Goal: Transaction & Acquisition: Purchase product/service

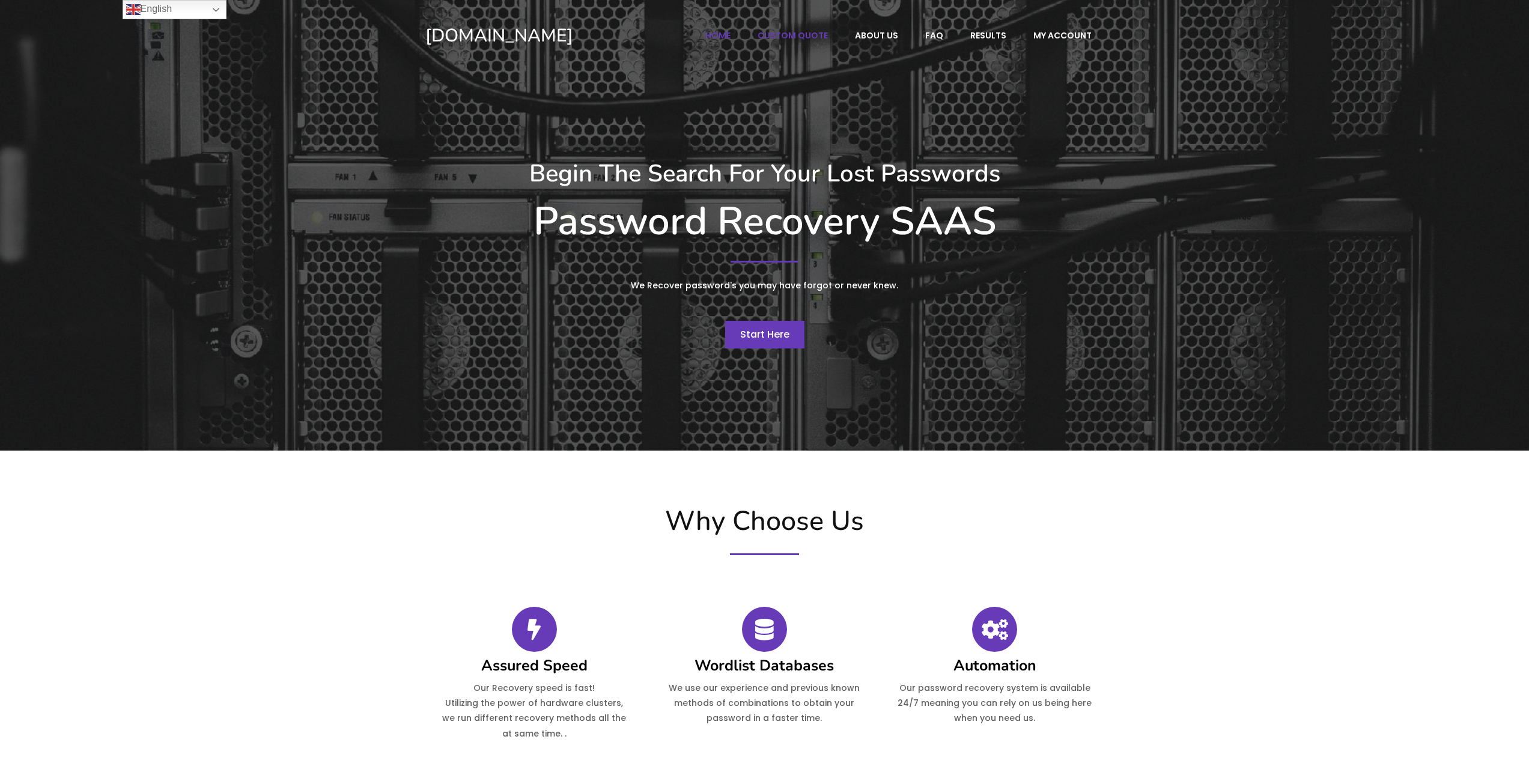
click at [808, 32] on span "Custom Quote" at bounding box center [792, 35] width 70 height 11
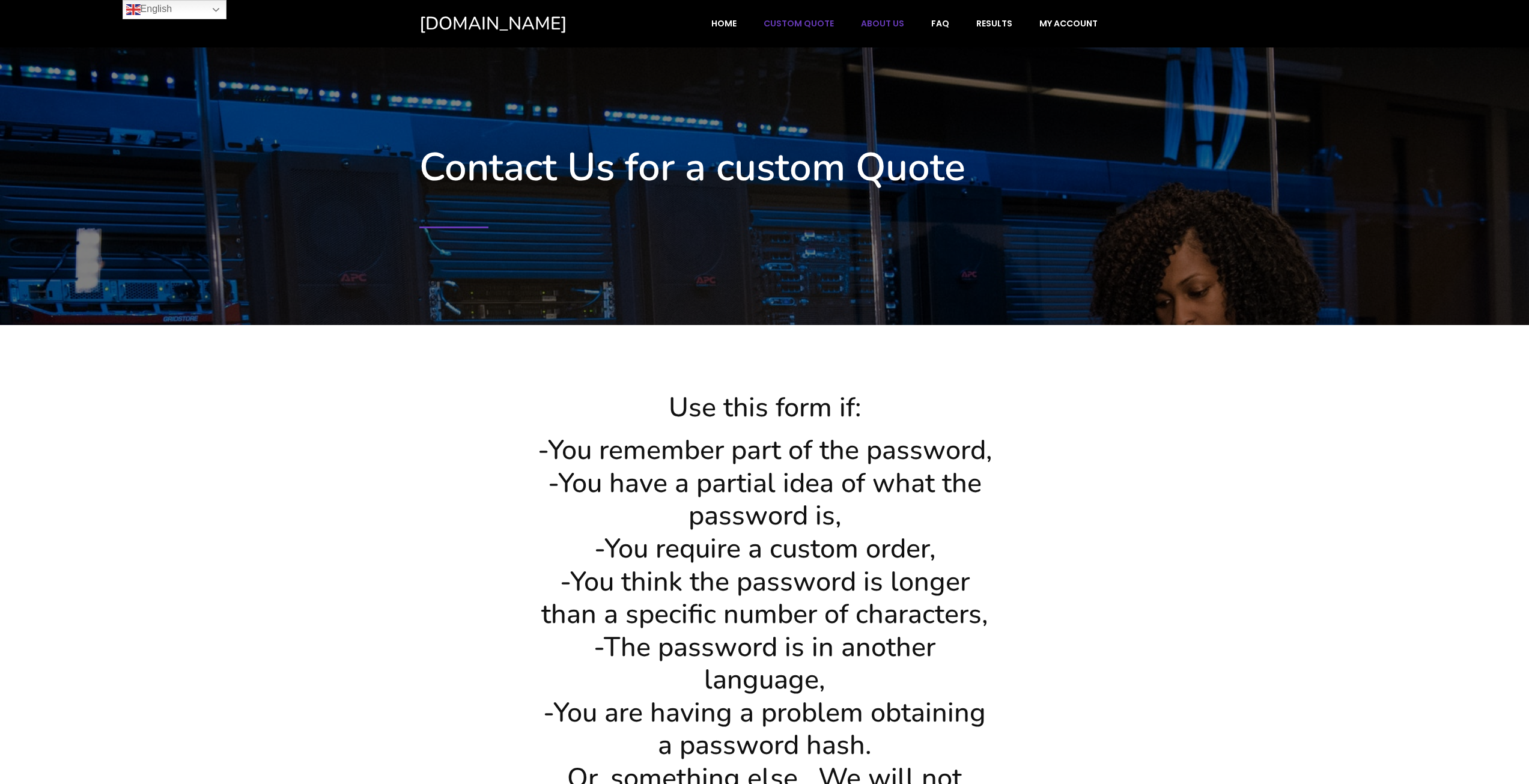
click at [900, 26] on span "About Us" at bounding box center [882, 23] width 43 height 11
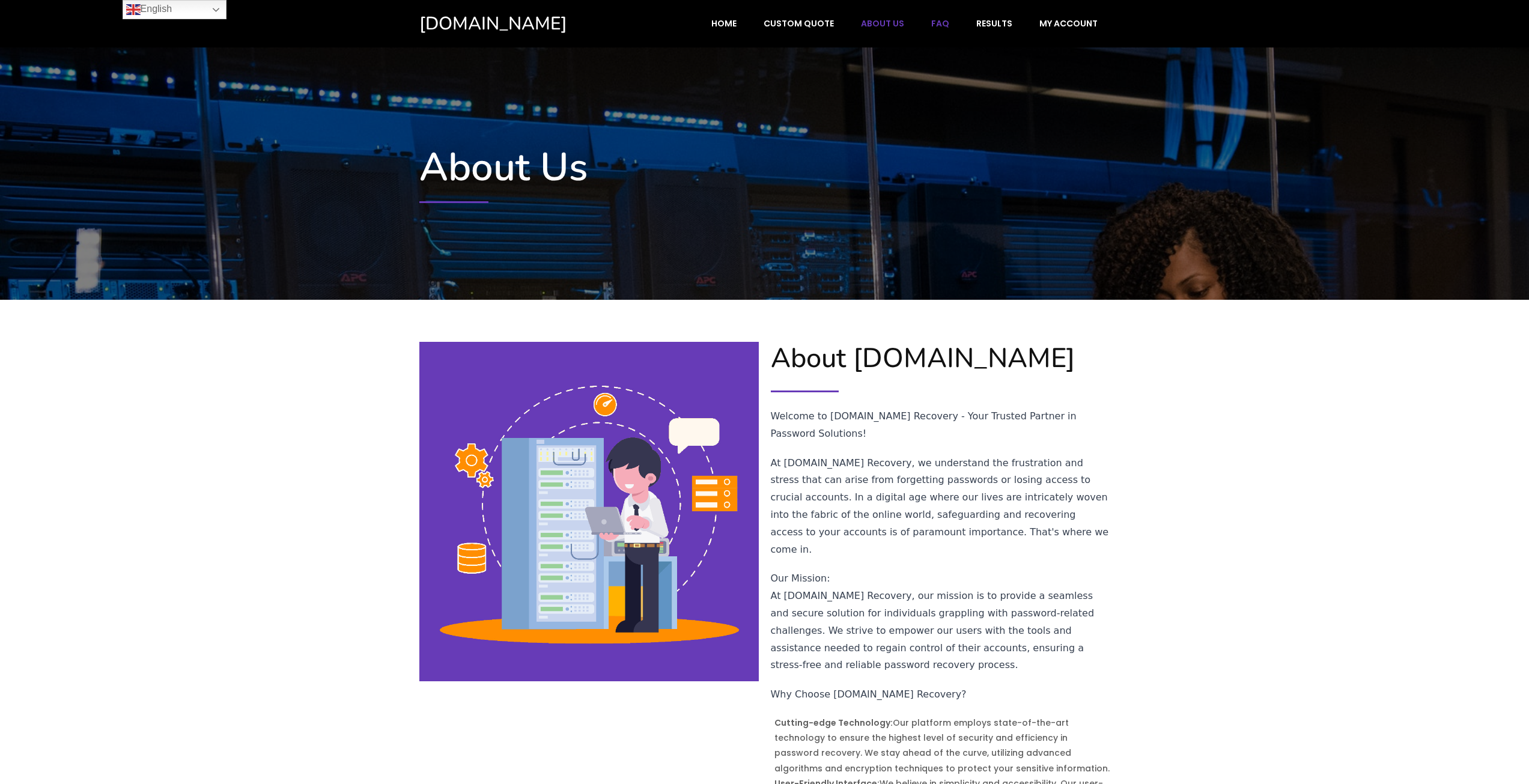
click at [946, 25] on span "FAQ" at bounding box center [940, 23] width 18 height 11
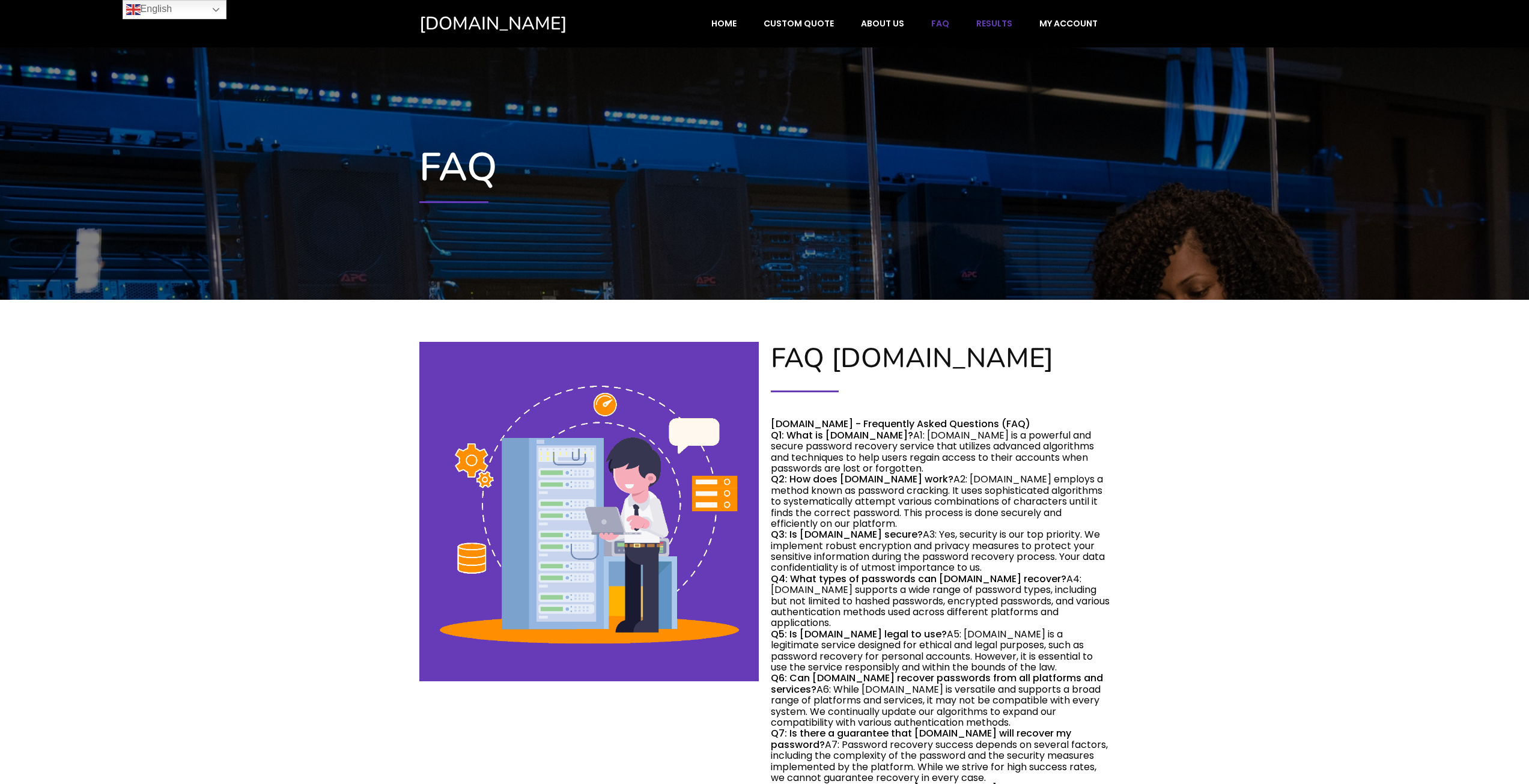
click at [1004, 19] on span "Results" at bounding box center [994, 23] width 36 height 11
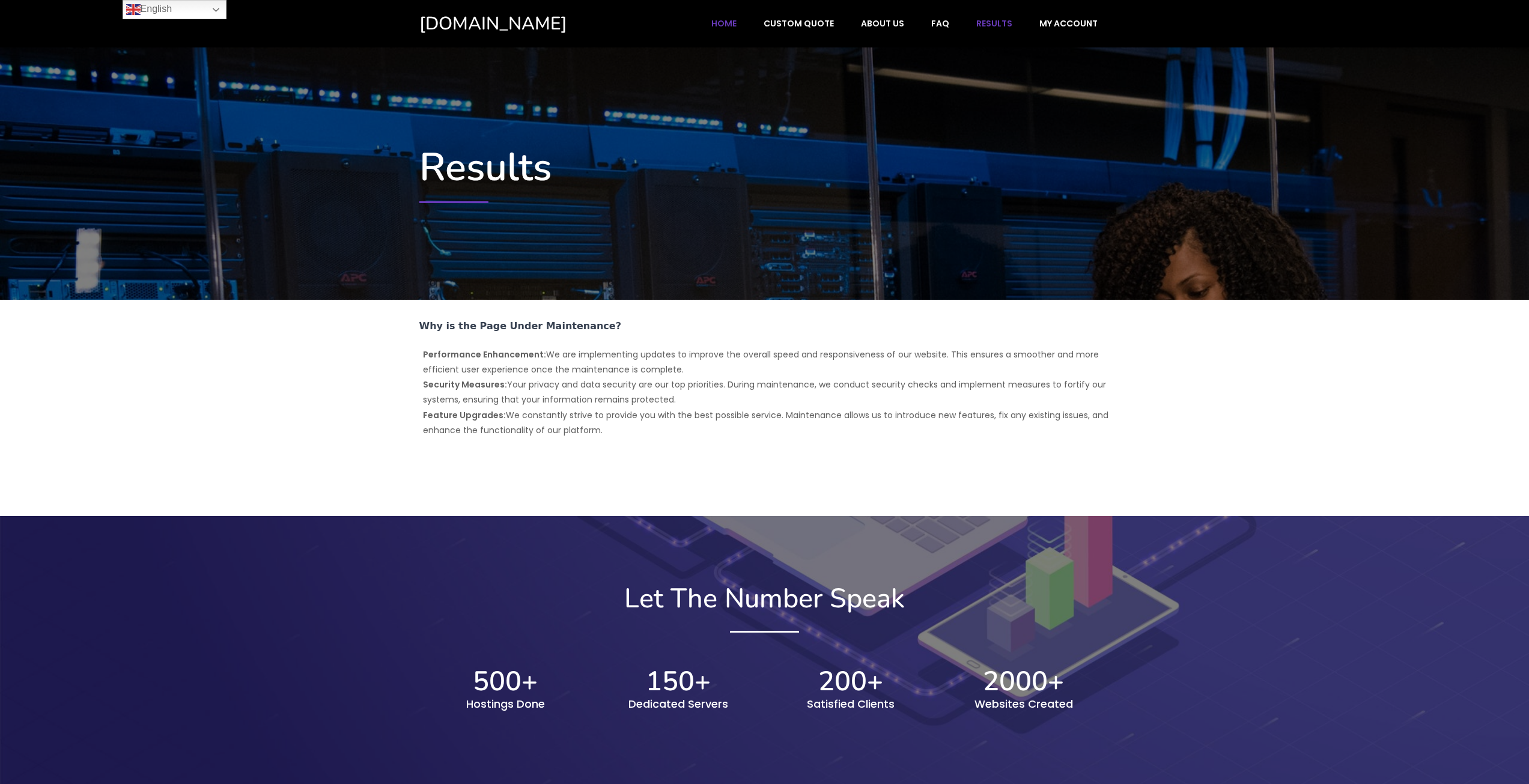
click at [737, 21] on span "Home" at bounding box center [724, 23] width 25 height 11
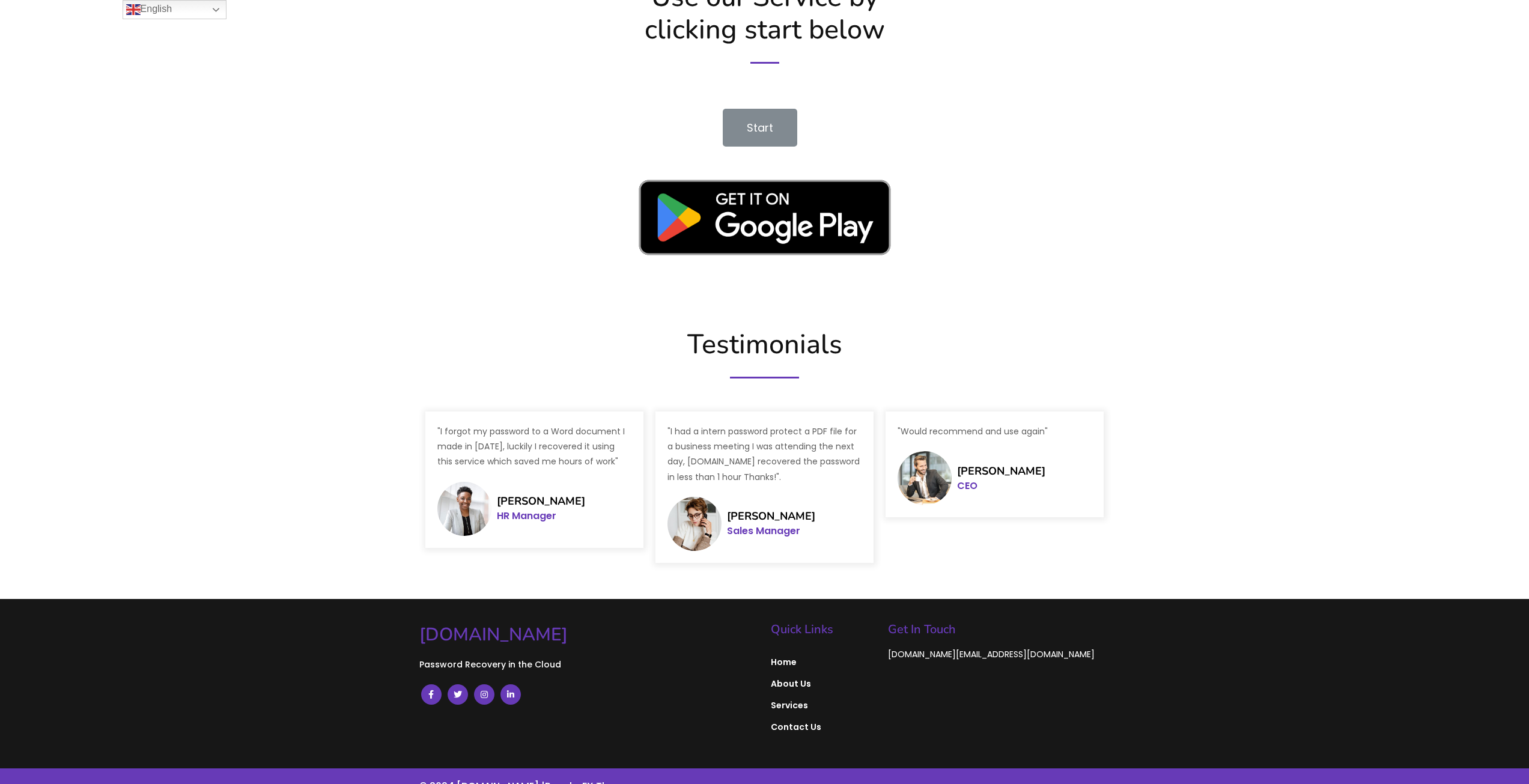
scroll to position [1683, 0]
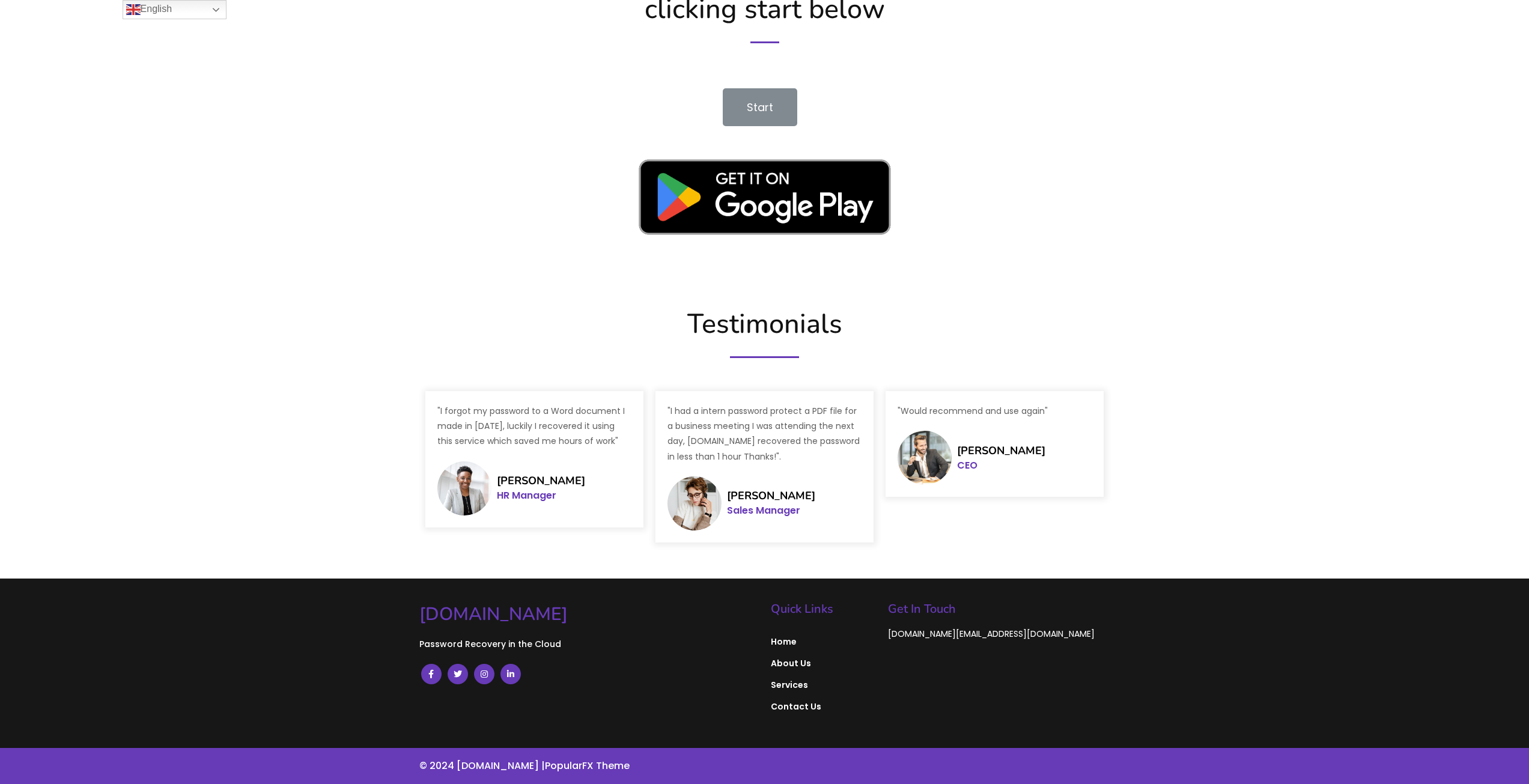
click at [768, 107] on span "Start" at bounding box center [759, 107] width 26 height 15
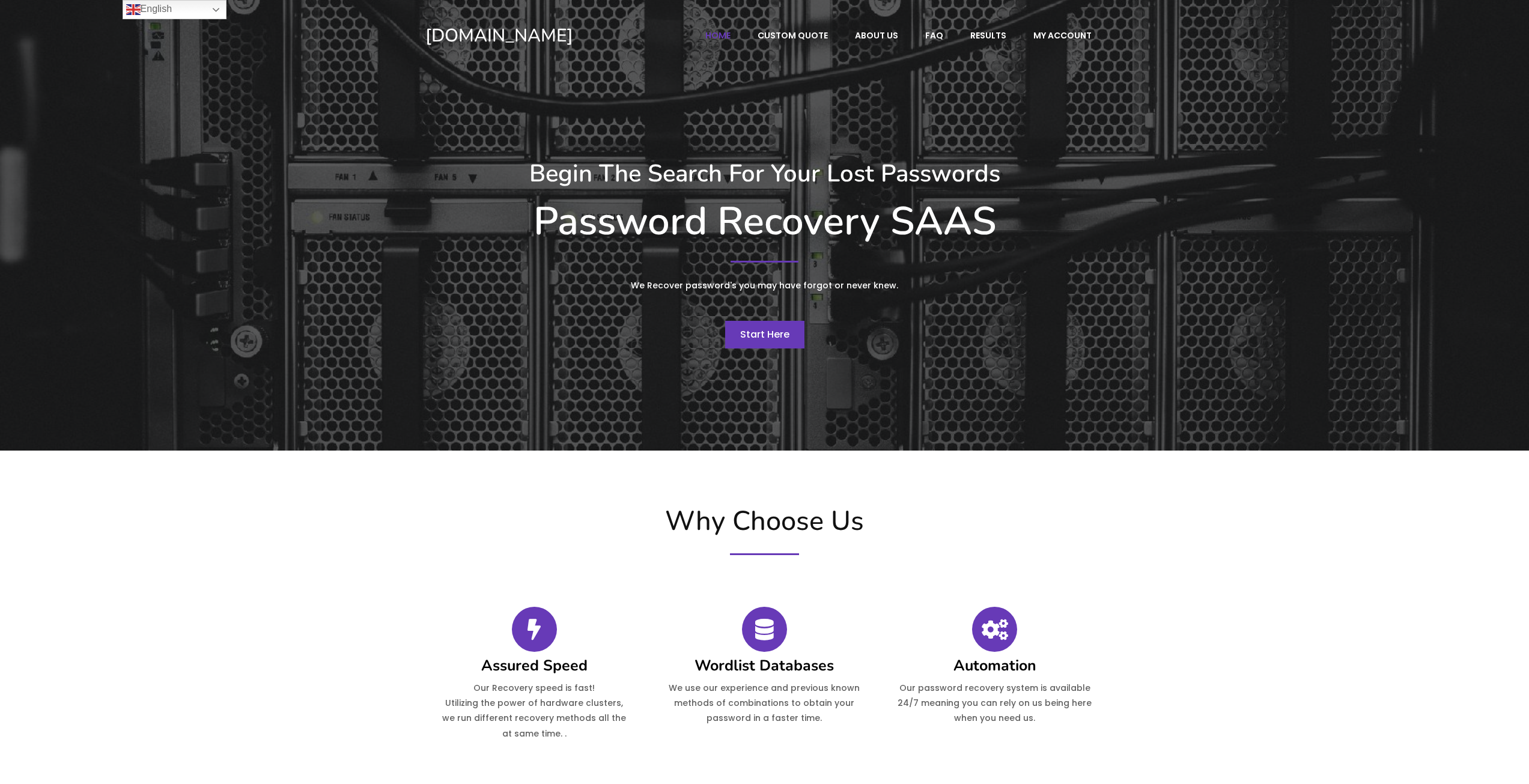
click at [777, 333] on span "Start Here" at bounding box center [764, 334] width 50 height 14
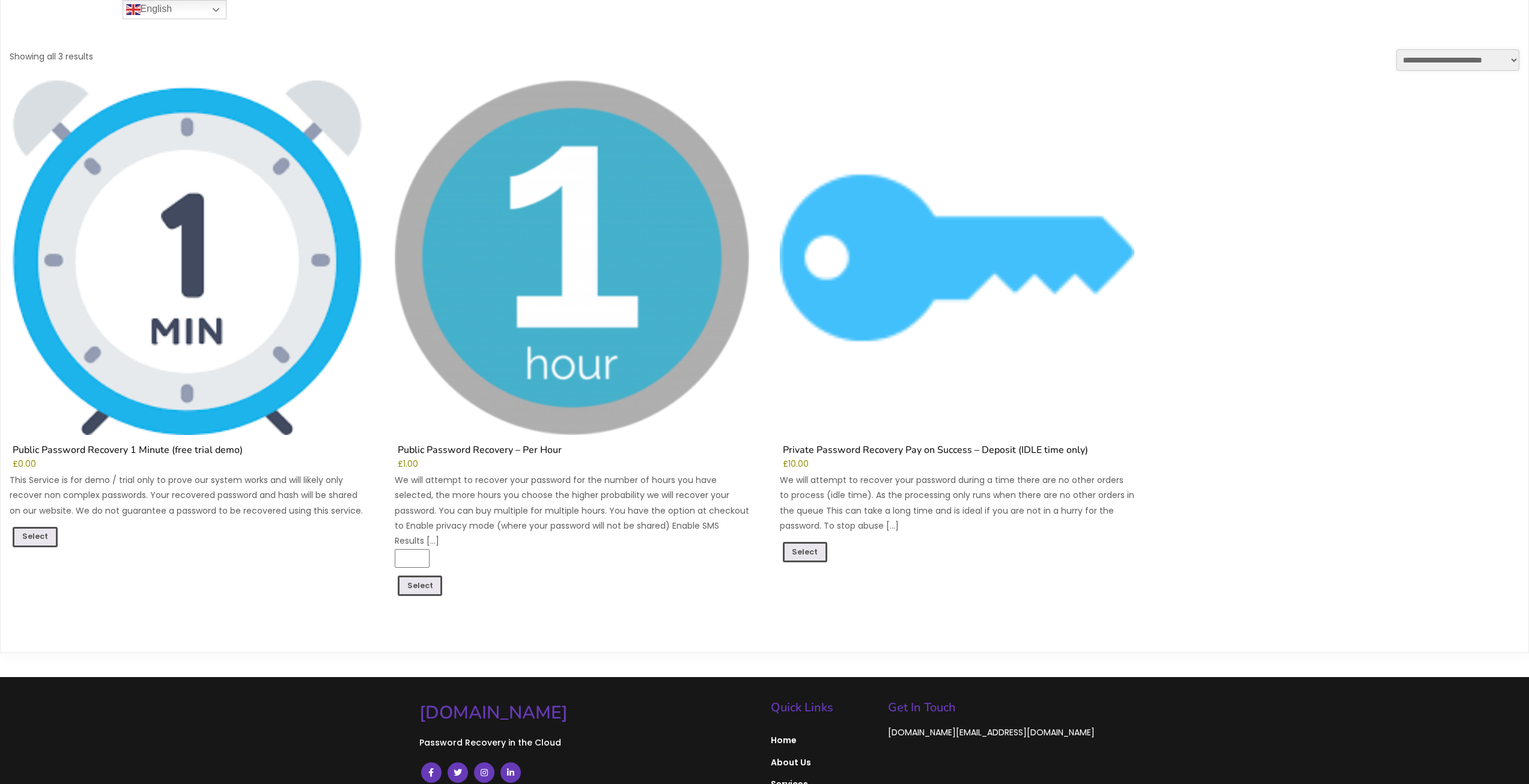
scroll to position [120, 0]
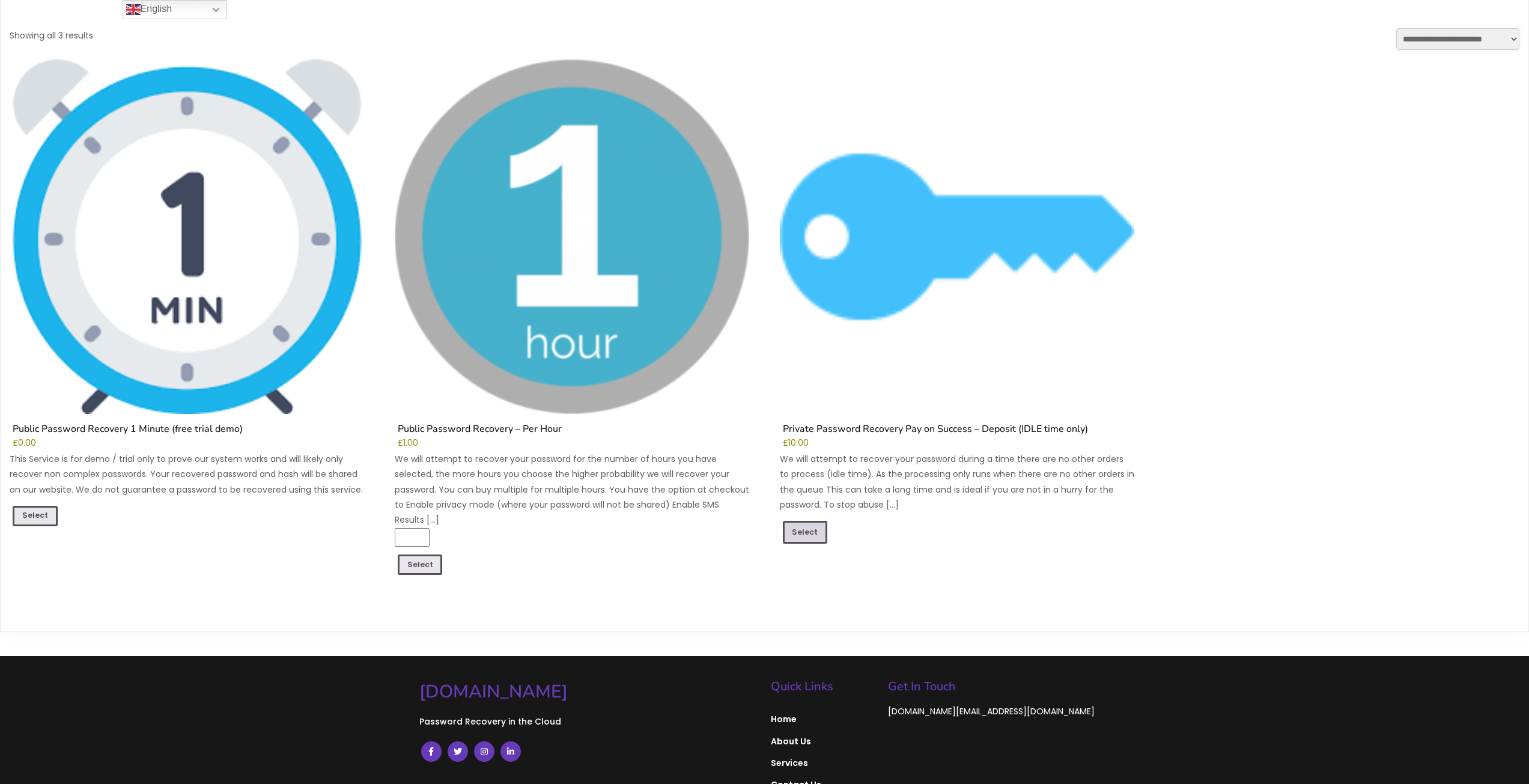
click at [815, 527] on link "Select" at bounding box center [805, 531] width 45 height 23
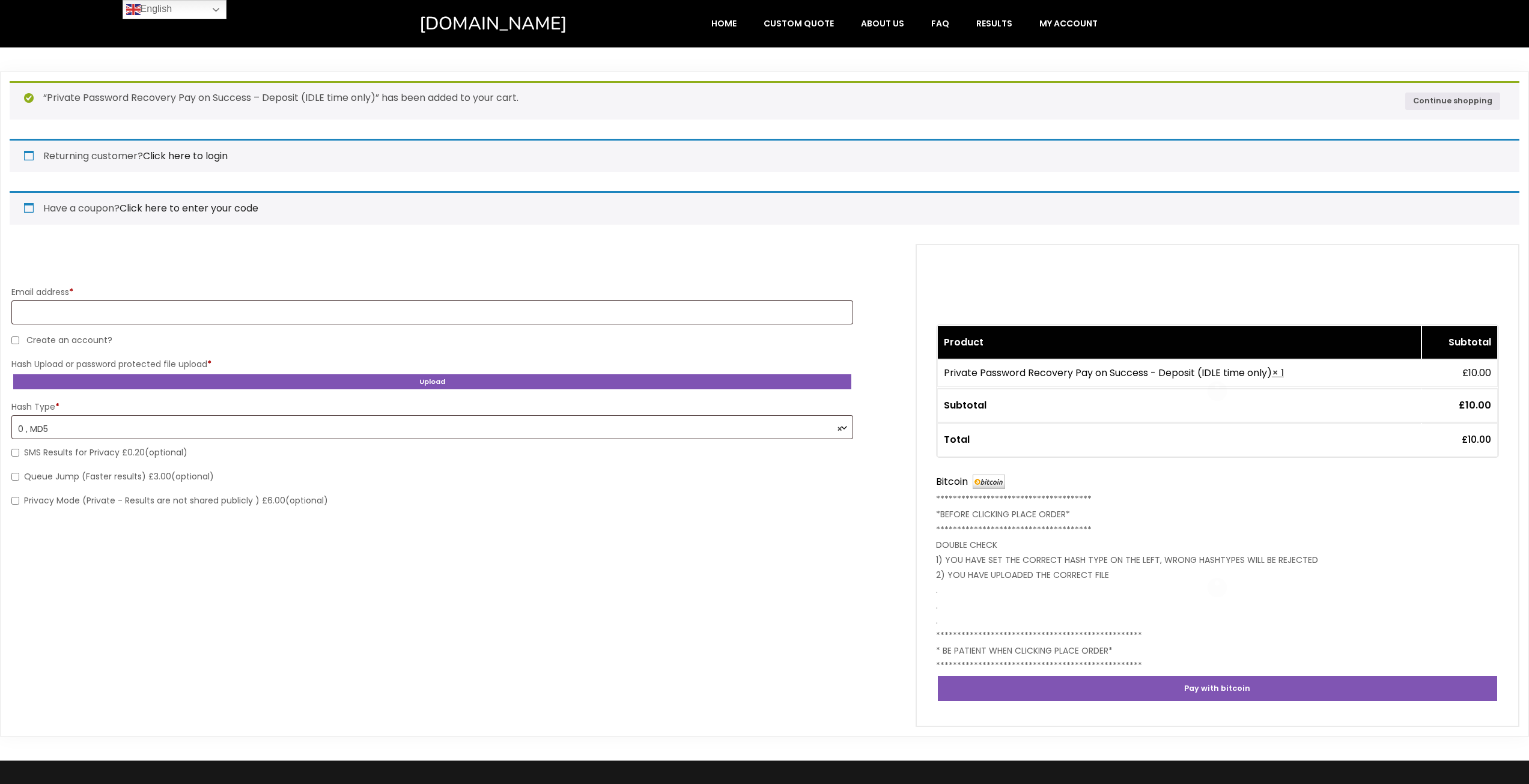
select select "*******"
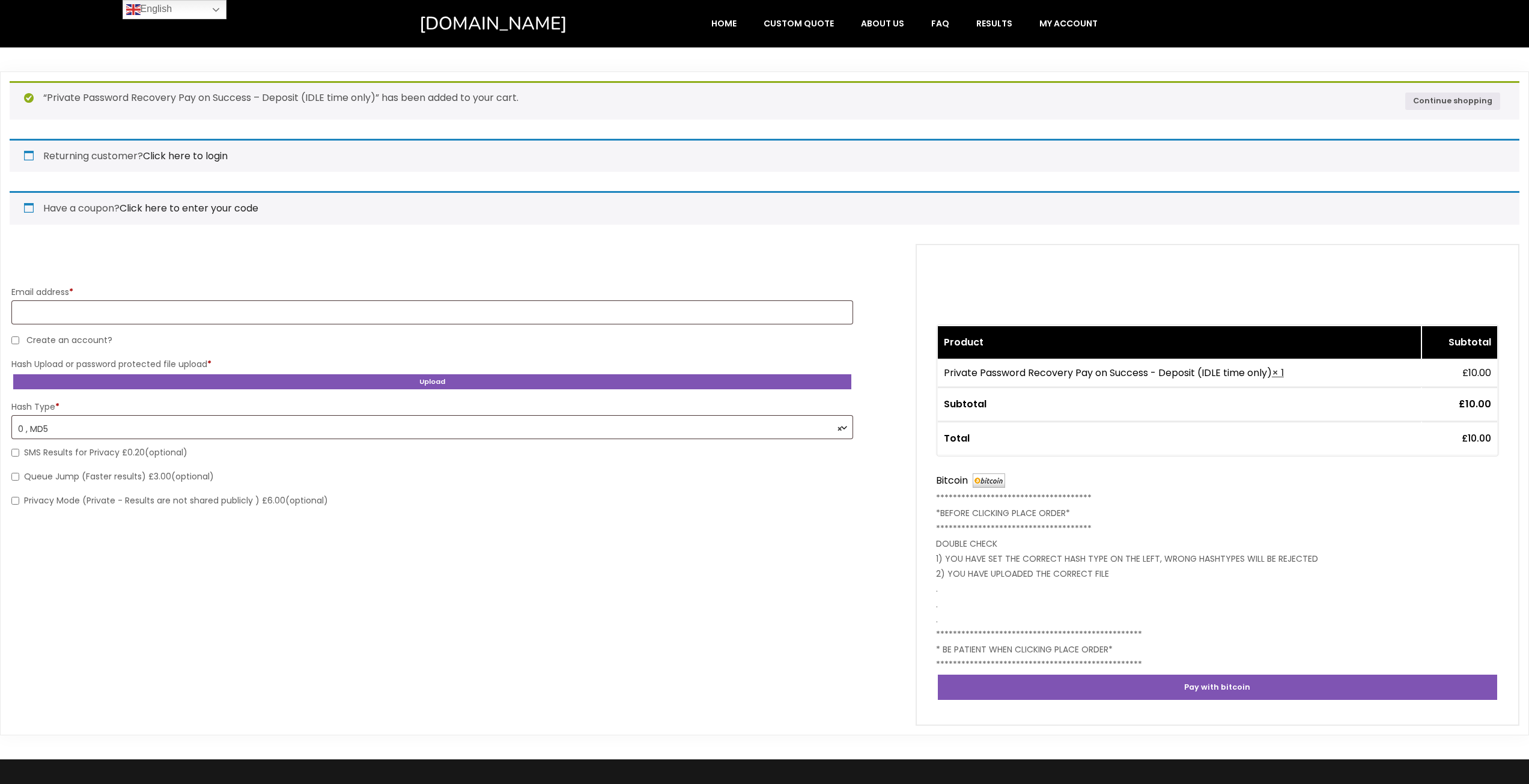
click at [792, 414] on label "Hash Type *" at bounding box center [432, 406] width 842 height 17
click at [12, 414] on select "**********" at bounding box center [11, 414] width 1 height 1
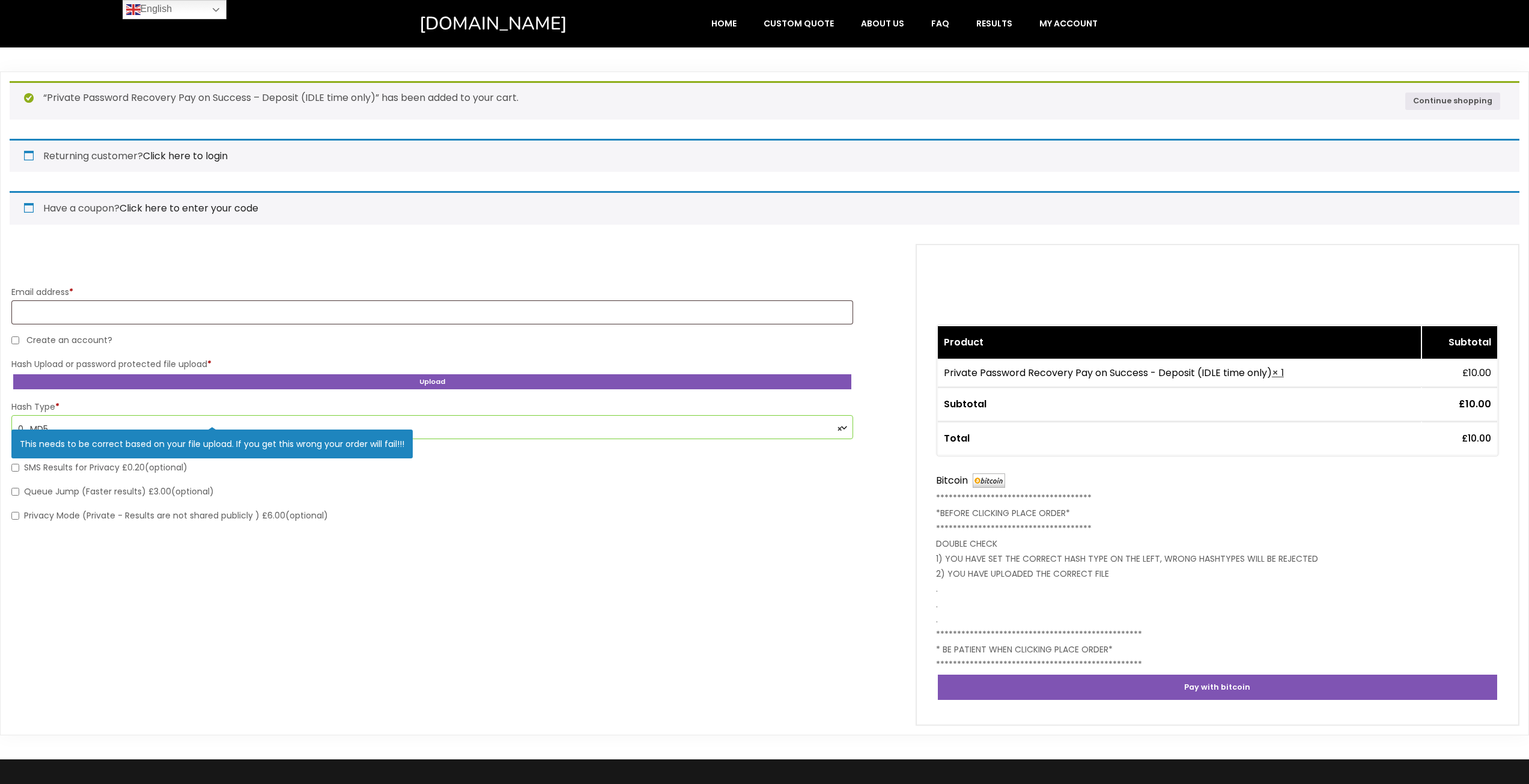
click at [230, 518] on label "Privacy Mode (Private - Results are not shared publicly ) £6.00 (optional)" at bounding box center [170, 515] width 317 height 12
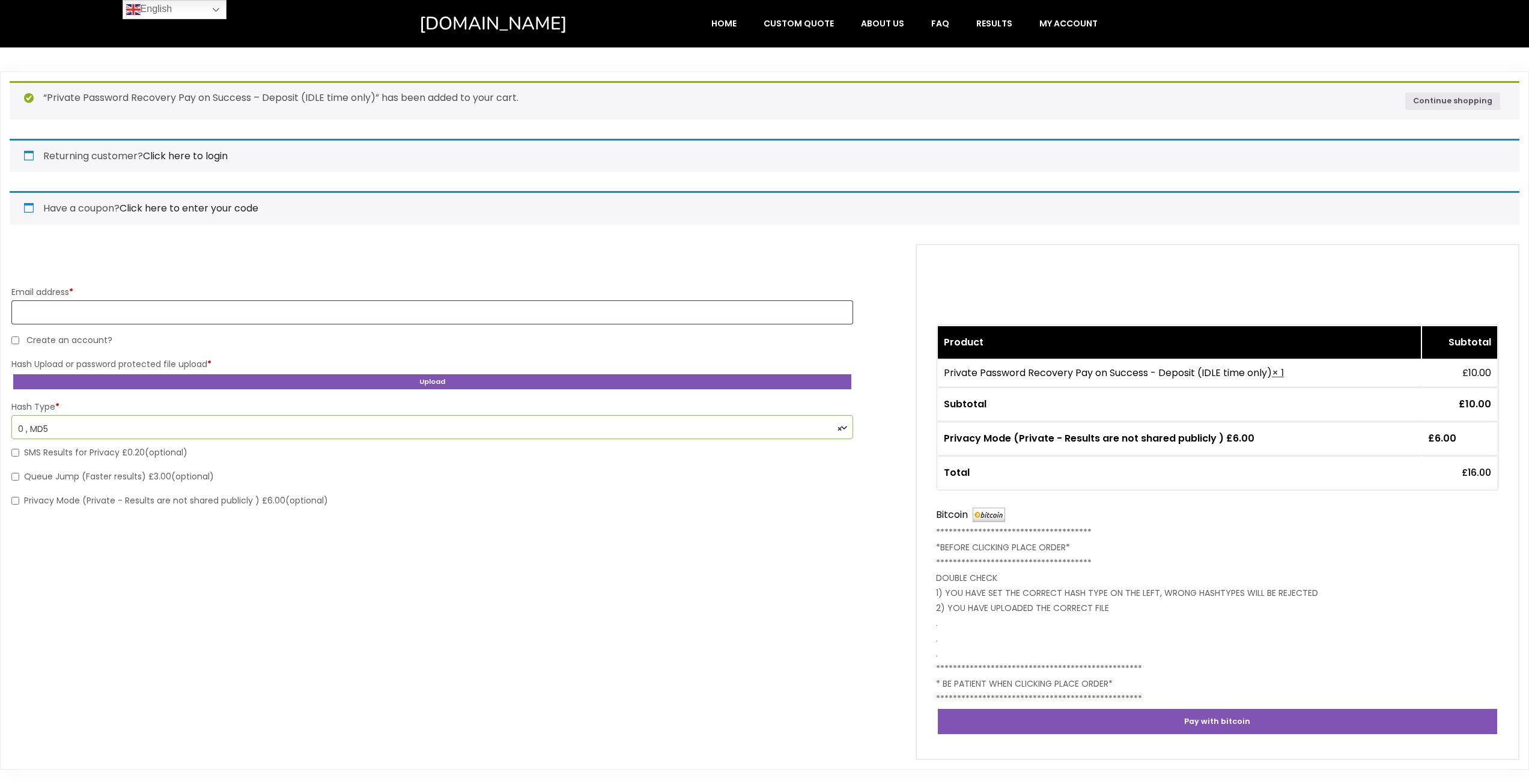
select select "Checkout"
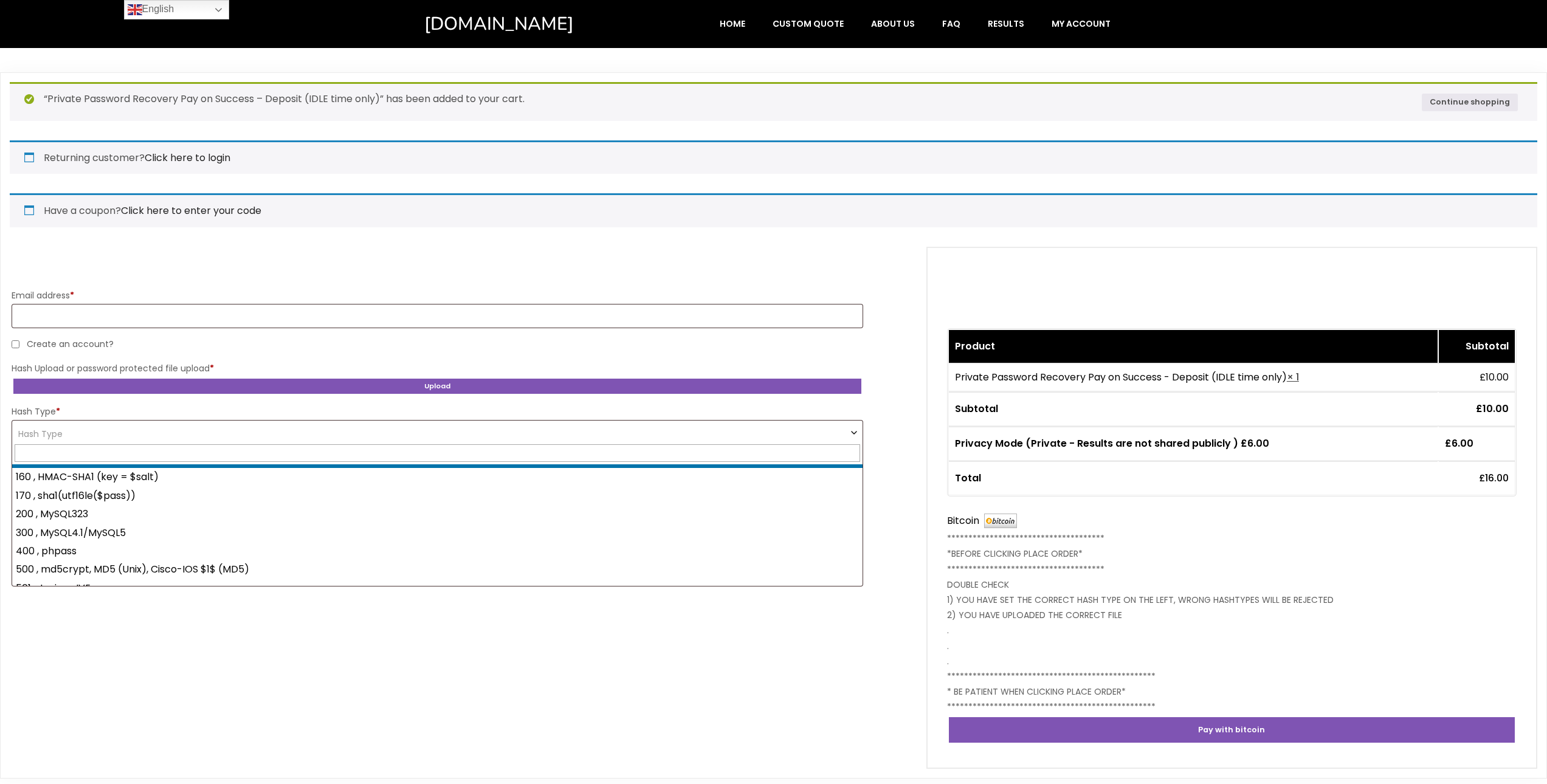
scroll to position [607, 0]
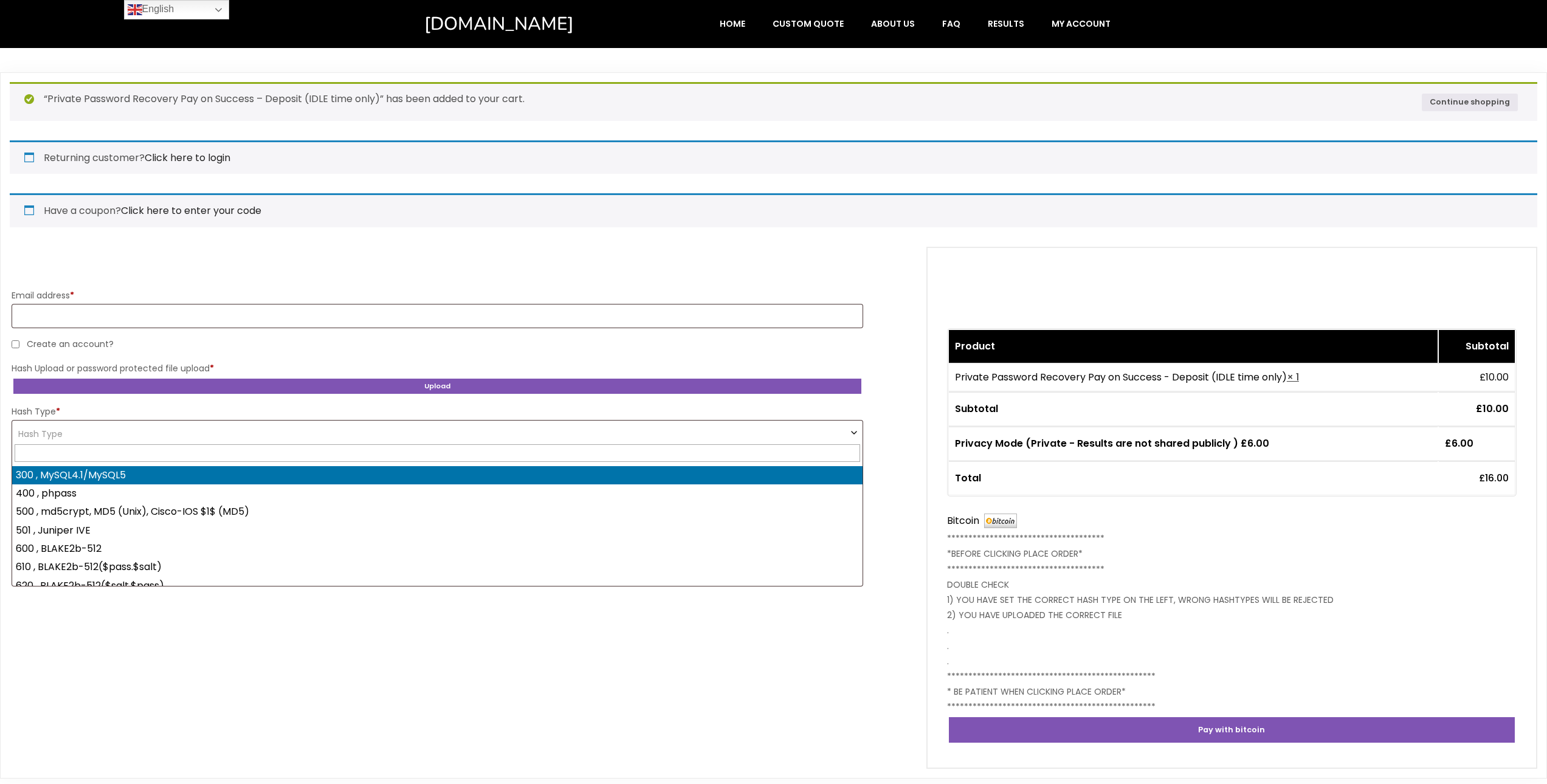
click at [719, 452] on input "text" at bounding box center [437, 453] width 845 height 17
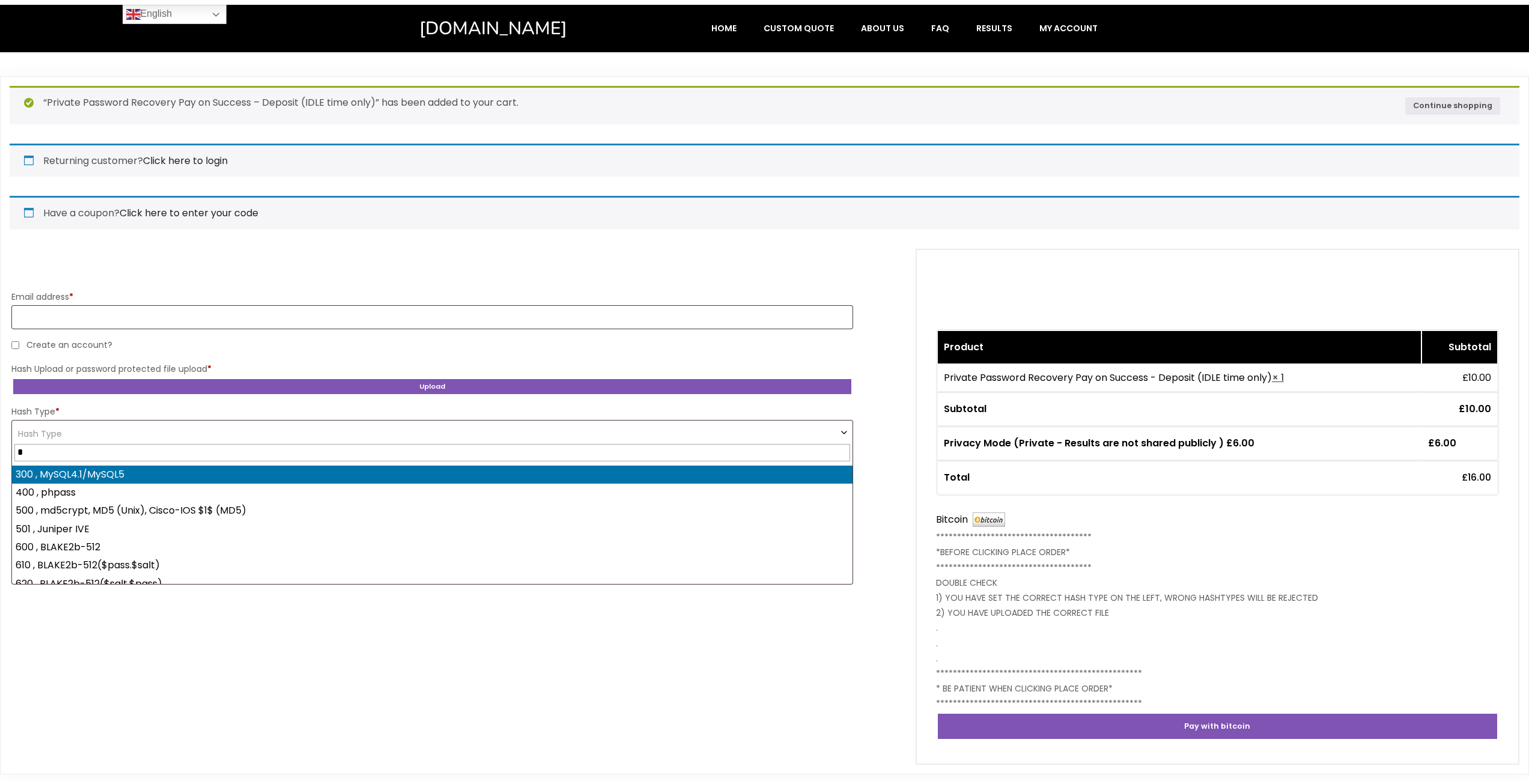
scroll to position [0, 0]
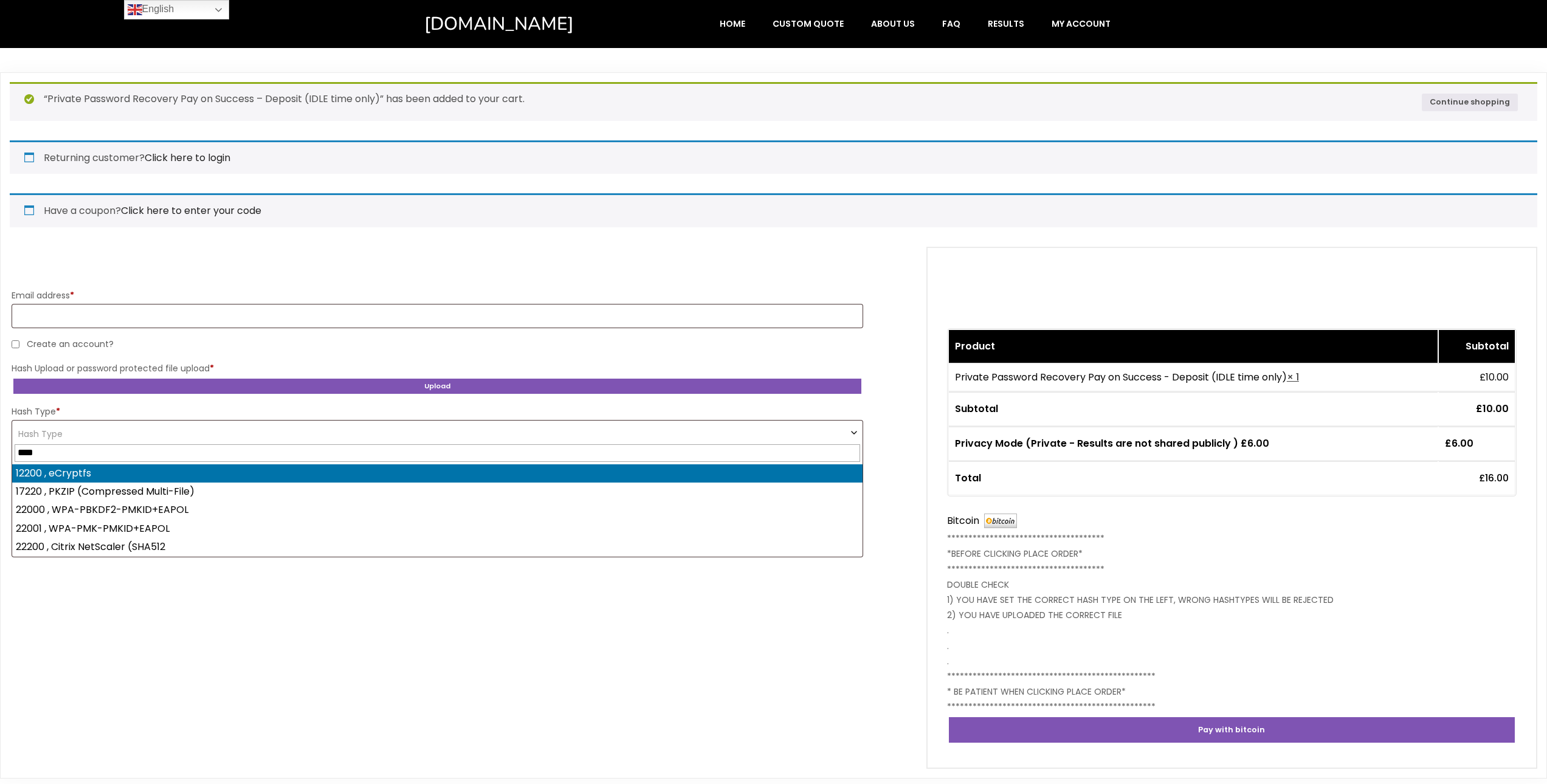
type input "****"
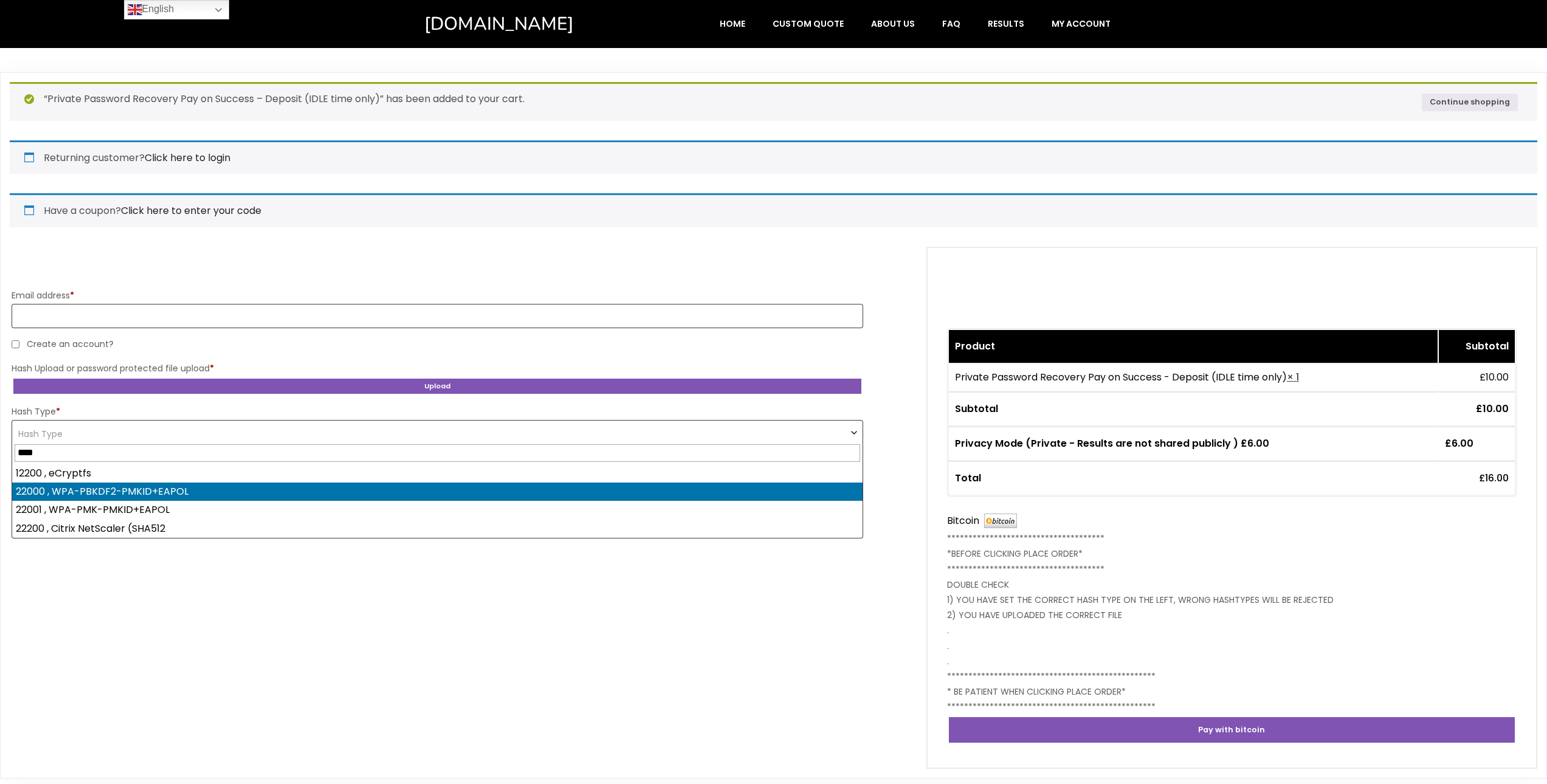
click at [220, 495] on WPA-PBKDF2-PMKID\+EAPOL "22000 , WPA-PBKDF2-PMKID+EAPOL" at bounding box center [436, 492] width 850 height 18
select select "**********"
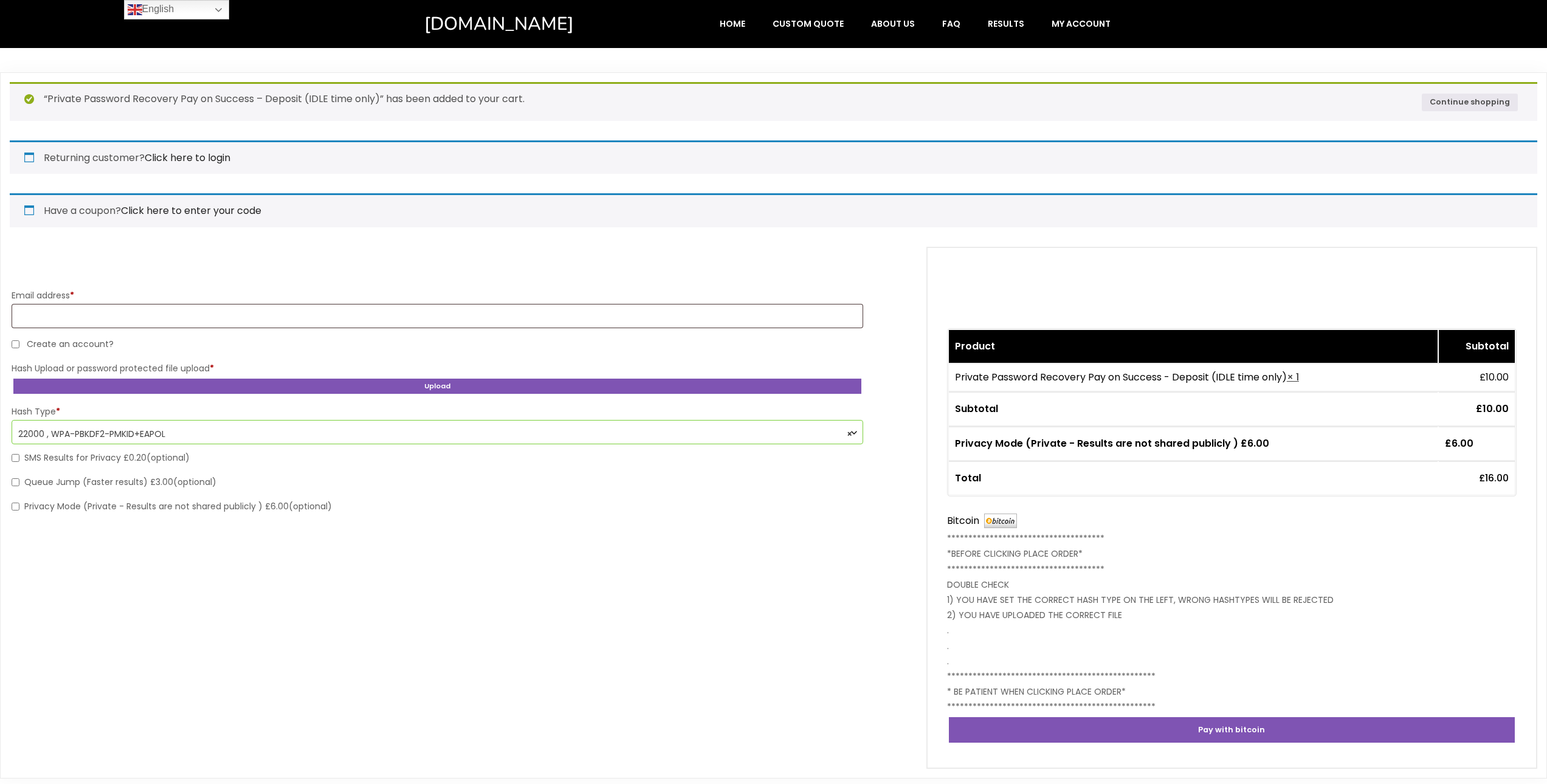
click at [280, 628] on form "**********" at bounding box center [774, 507] width 1527 height 522
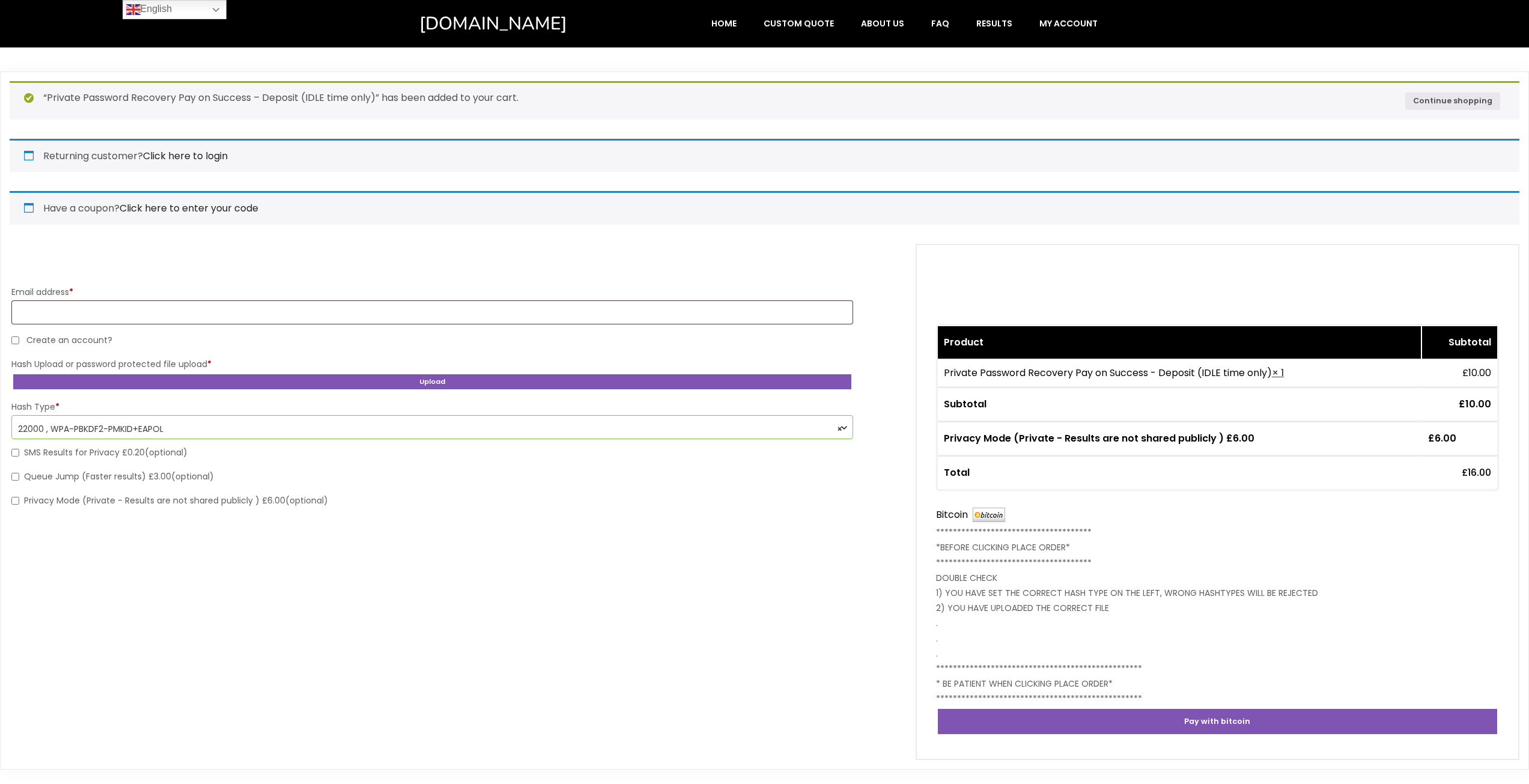
click at [148, 502] on label "Privacy Mode (Private - Results are not shared publicly ) £6.00 (optional)" at bounding box center [170, 500] width 317 height 12
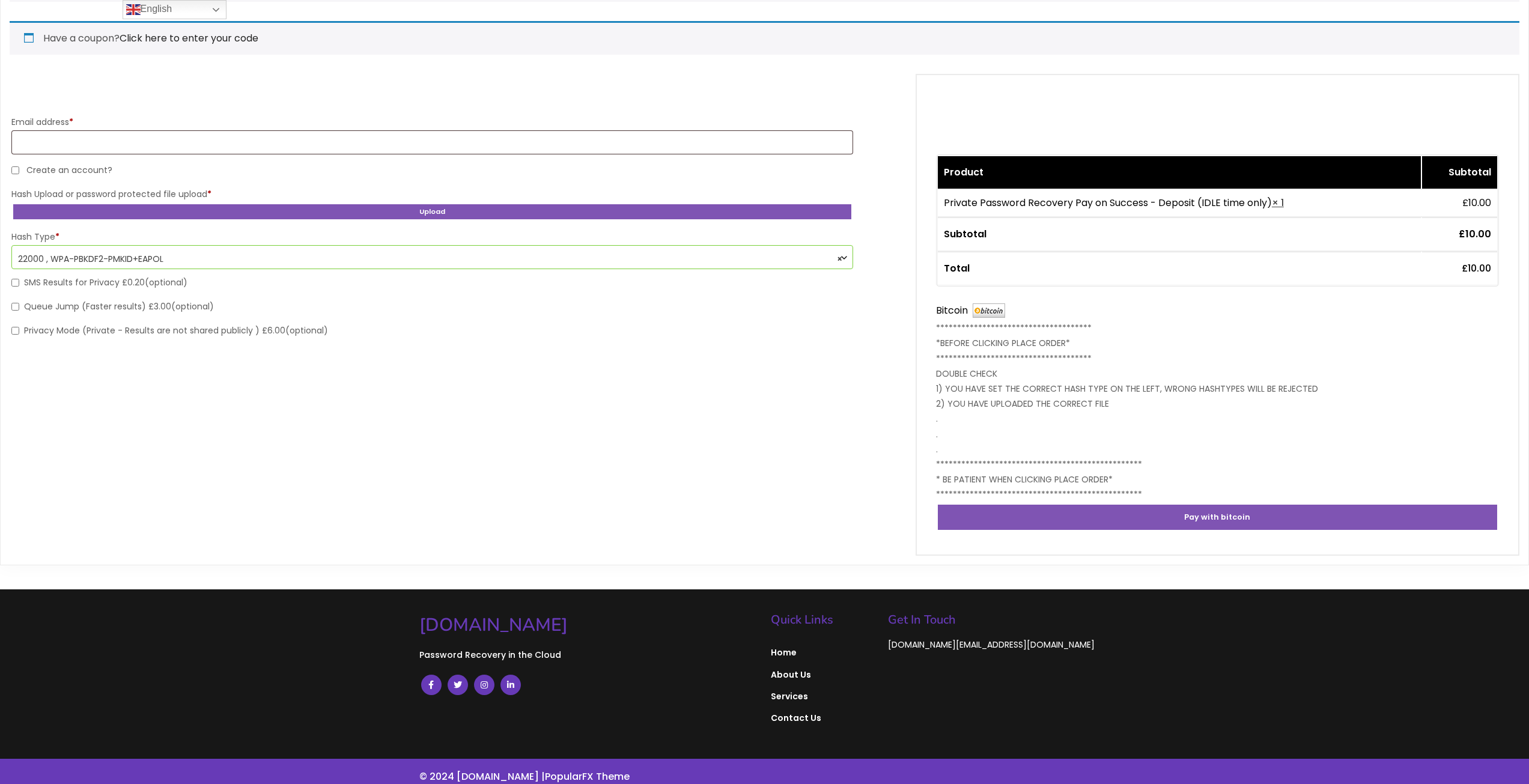
scroll to position [181, 0]
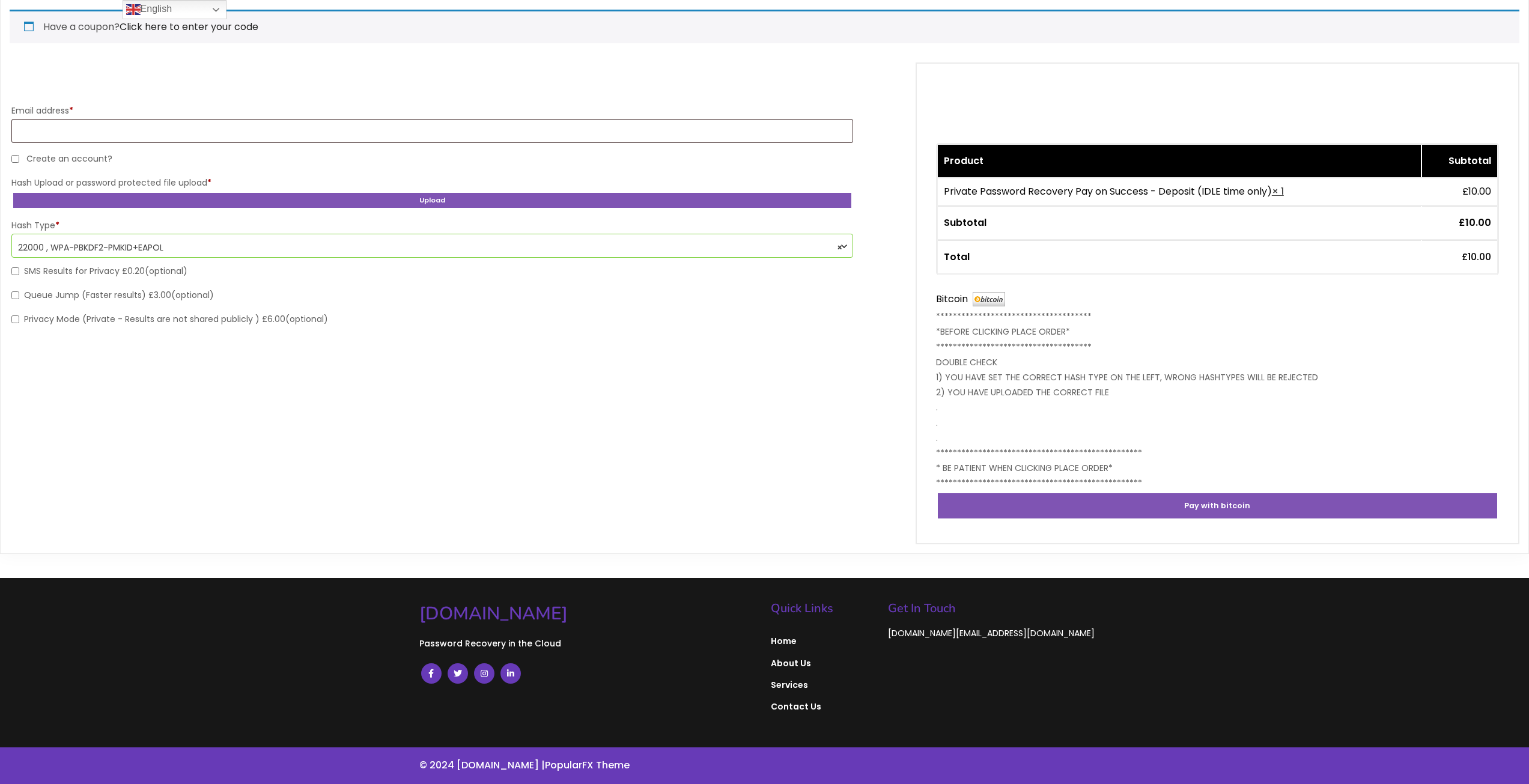
click at [792, 689] on span "Services" at bounding box center [823, 684] width 105 height 11
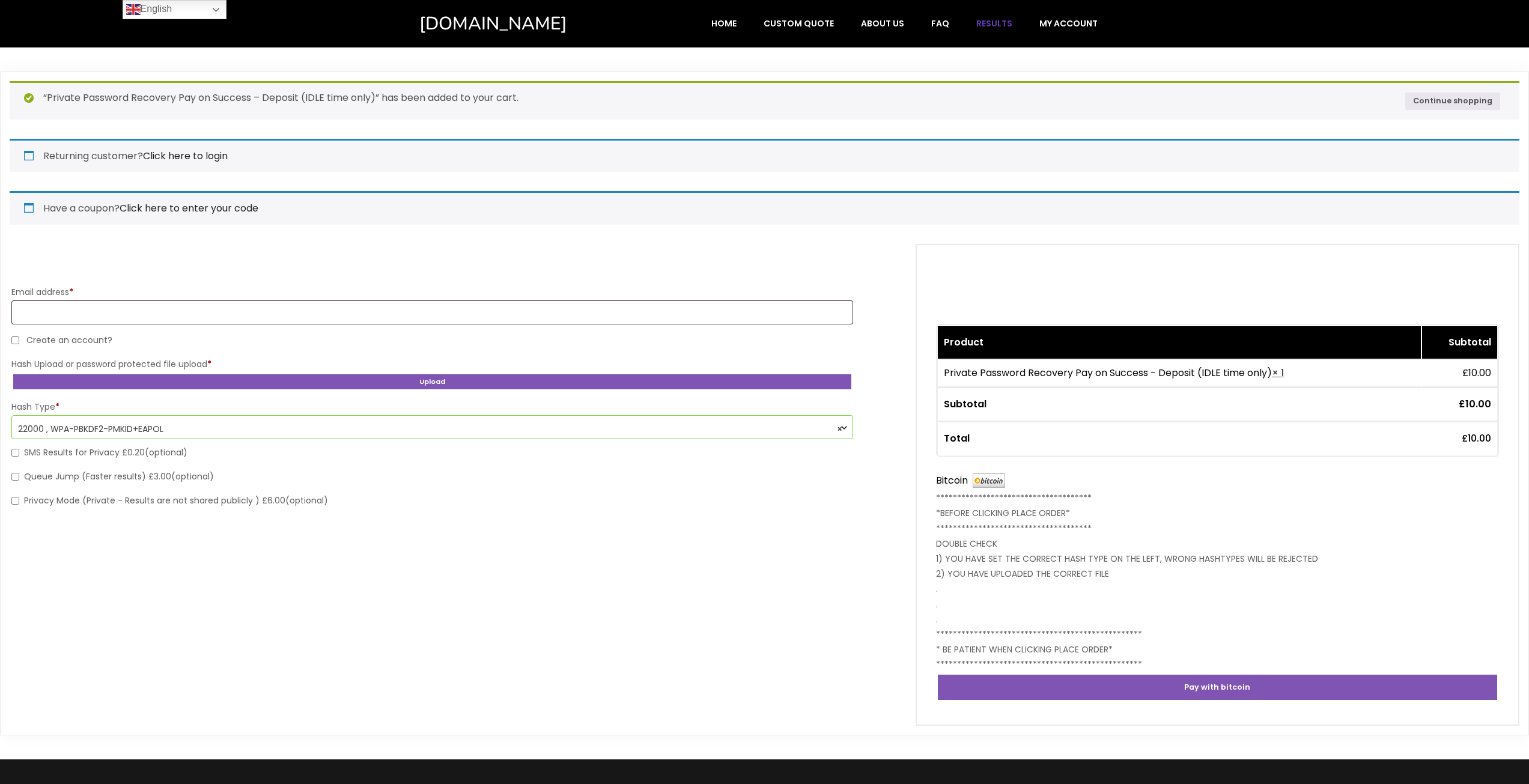
click at [980, 32] on link "Results" at bounding box center [994, 23] width 61 height 23
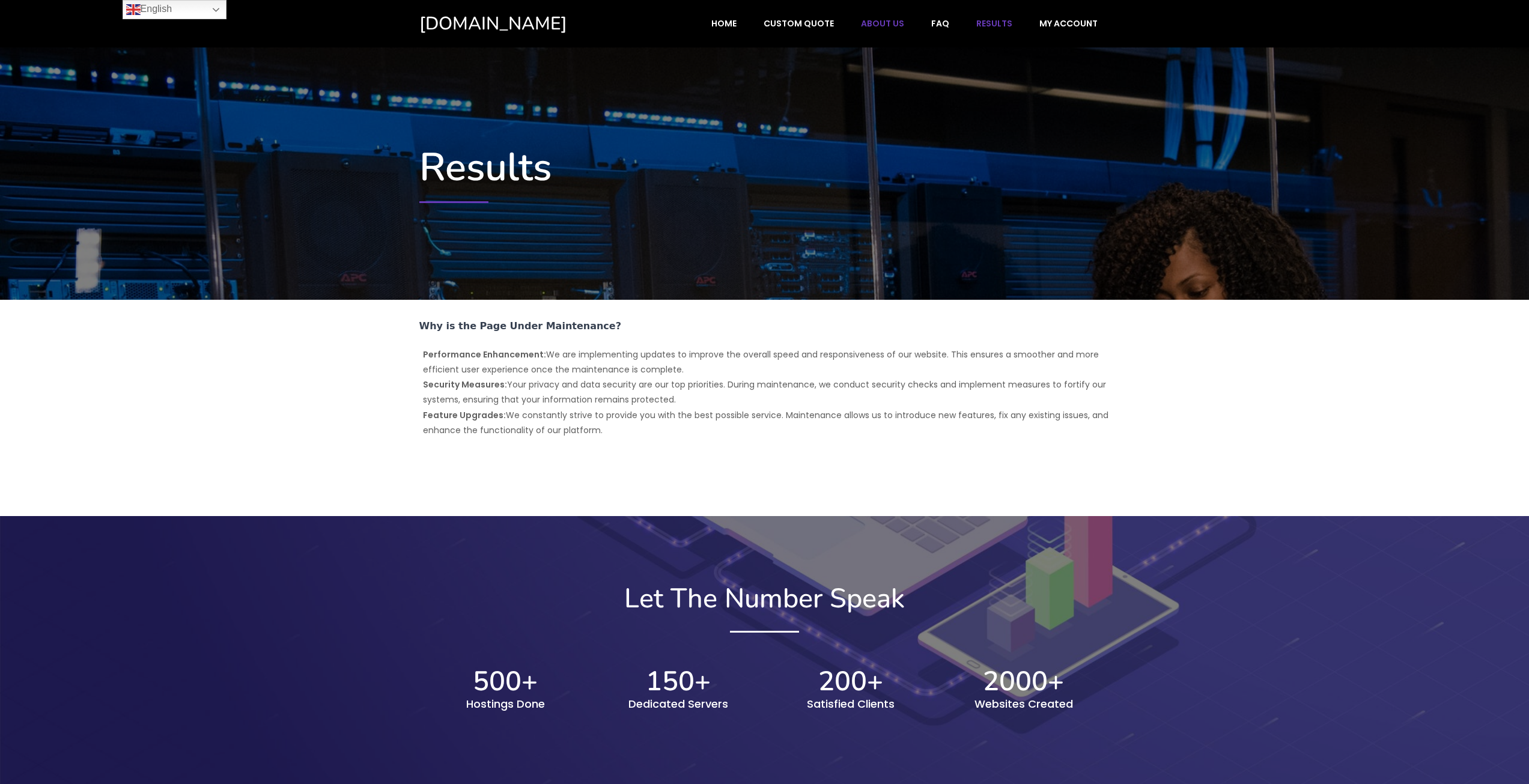
click at [884, 21] on span "About Us" at bounding box center [882, 23] width 43 height 11
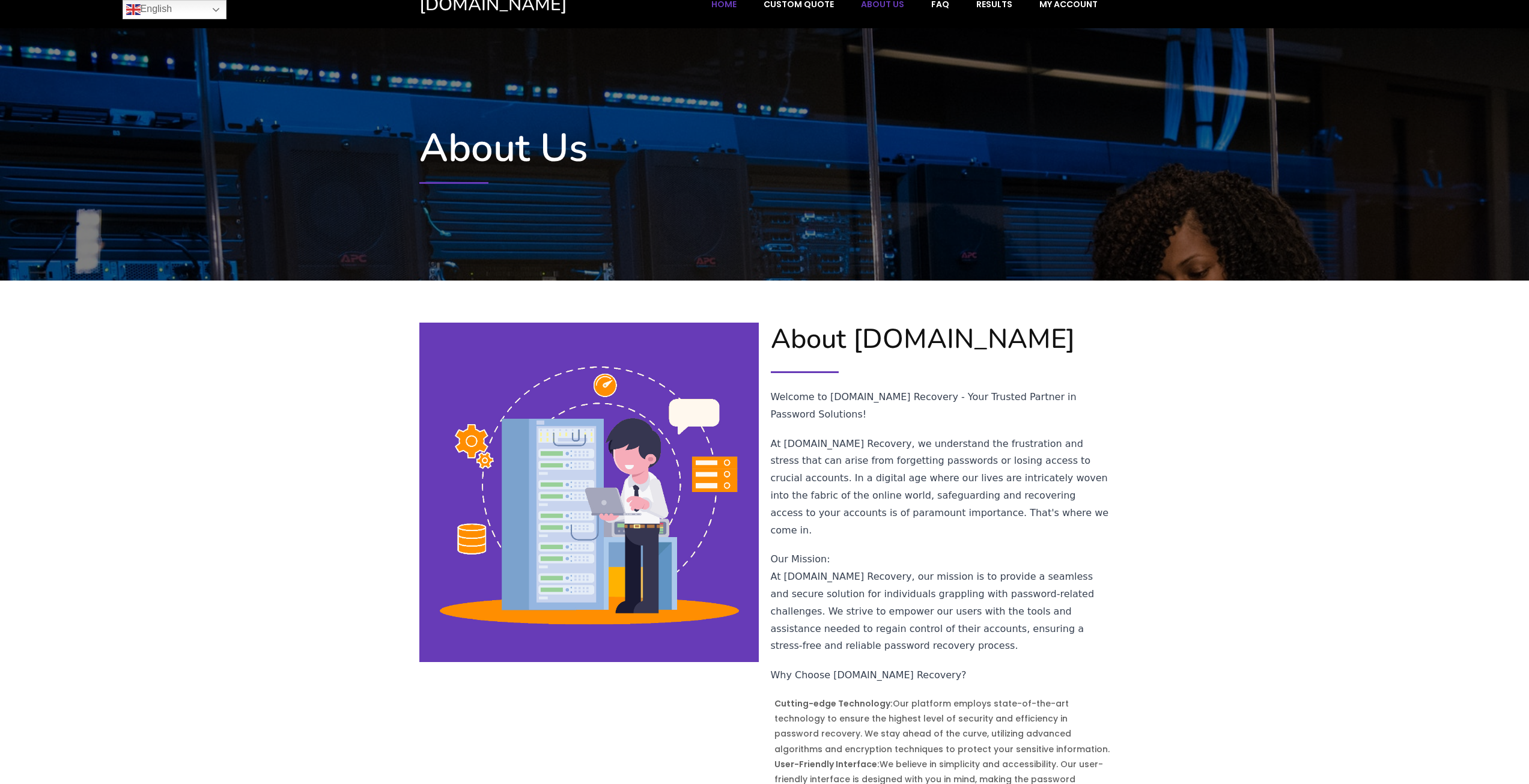
scroll to position [12, 0]
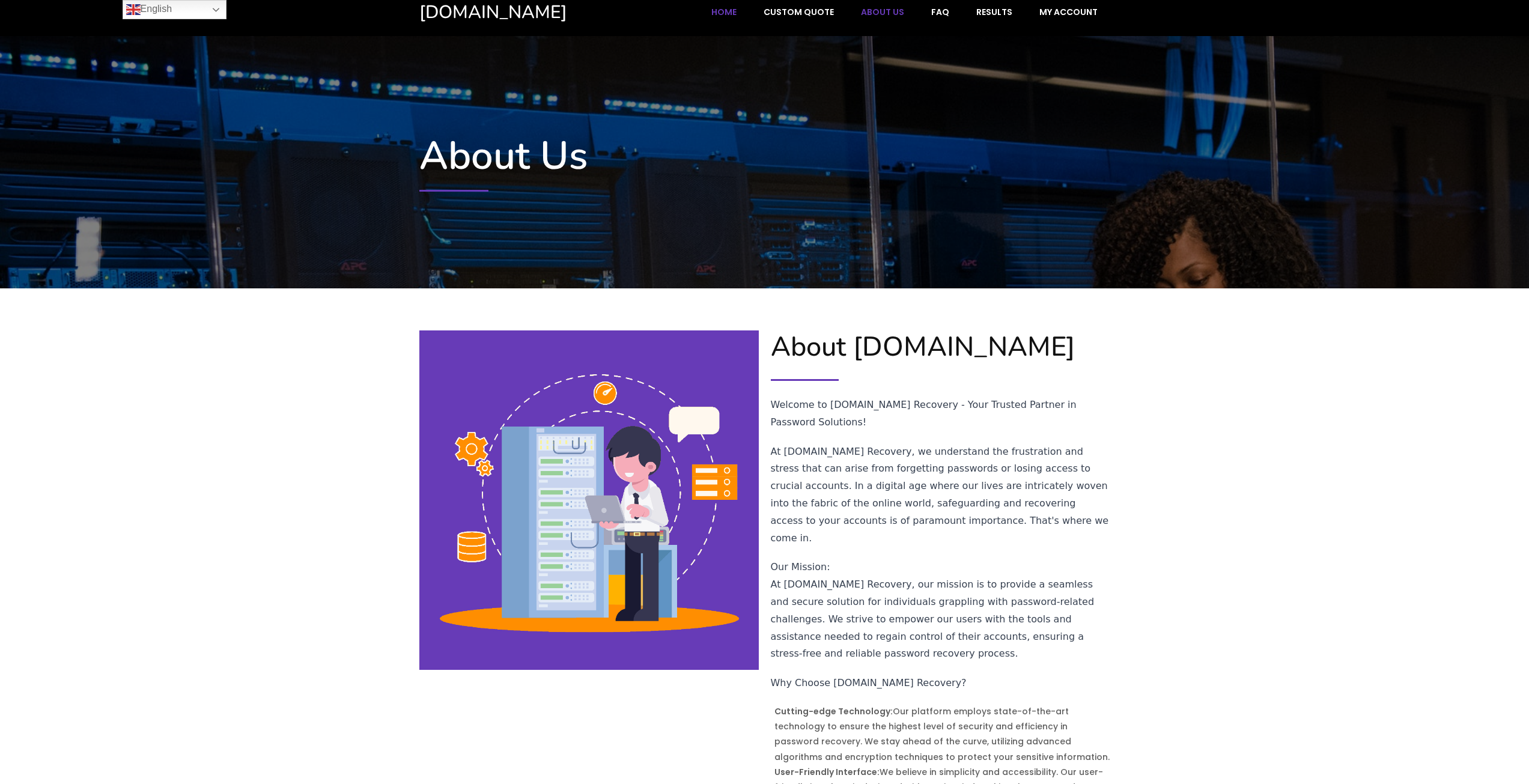
click at [737, 3] on link "Home" at bounding box center [724, 12] width 50 height 23
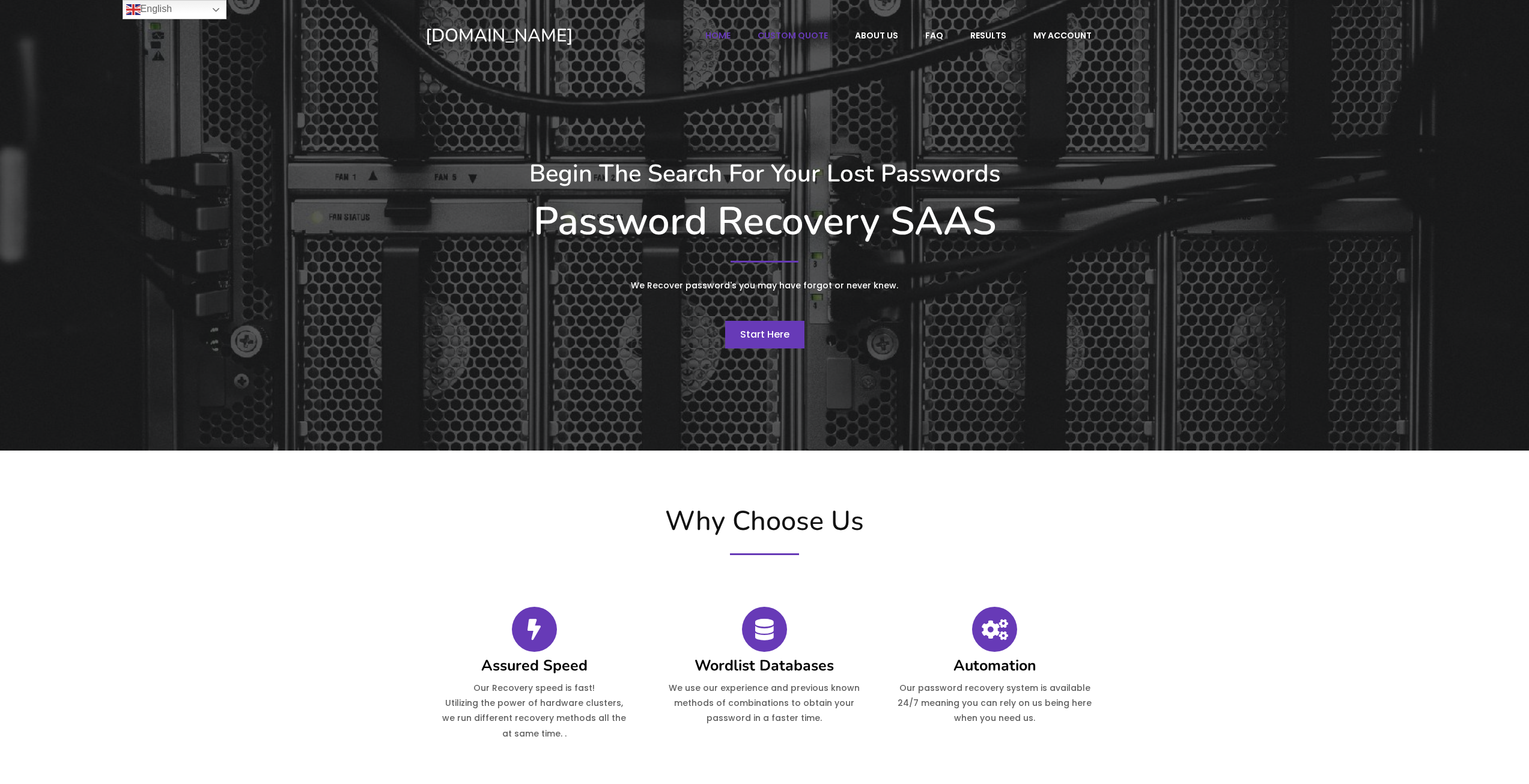
click at [811, 41] on span "Custom Quote" at bounding box center [792, 35] width 70 height 11
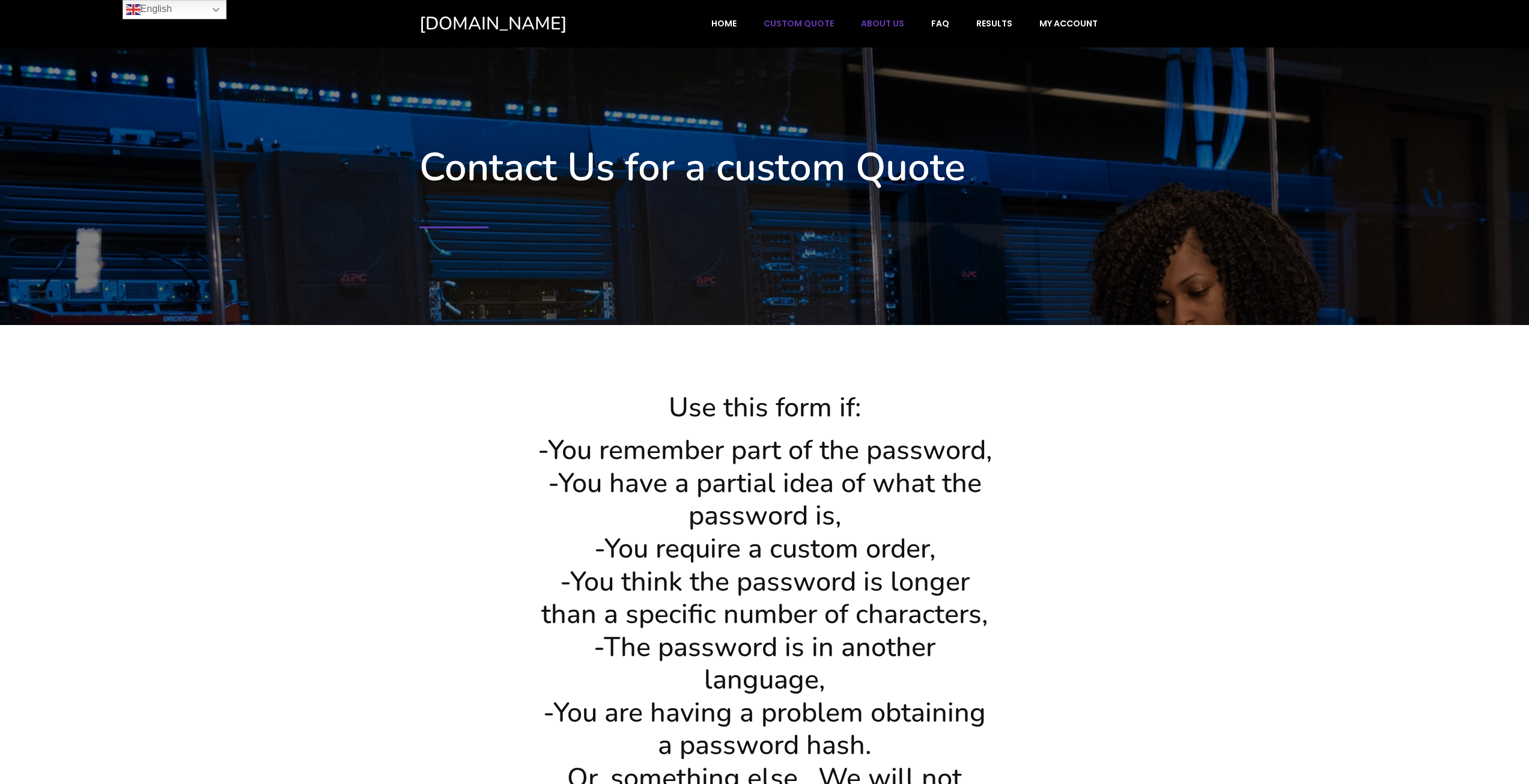
click at [882, 29] on span "About Us" at bounding box center [882, 23] width 43 height 11
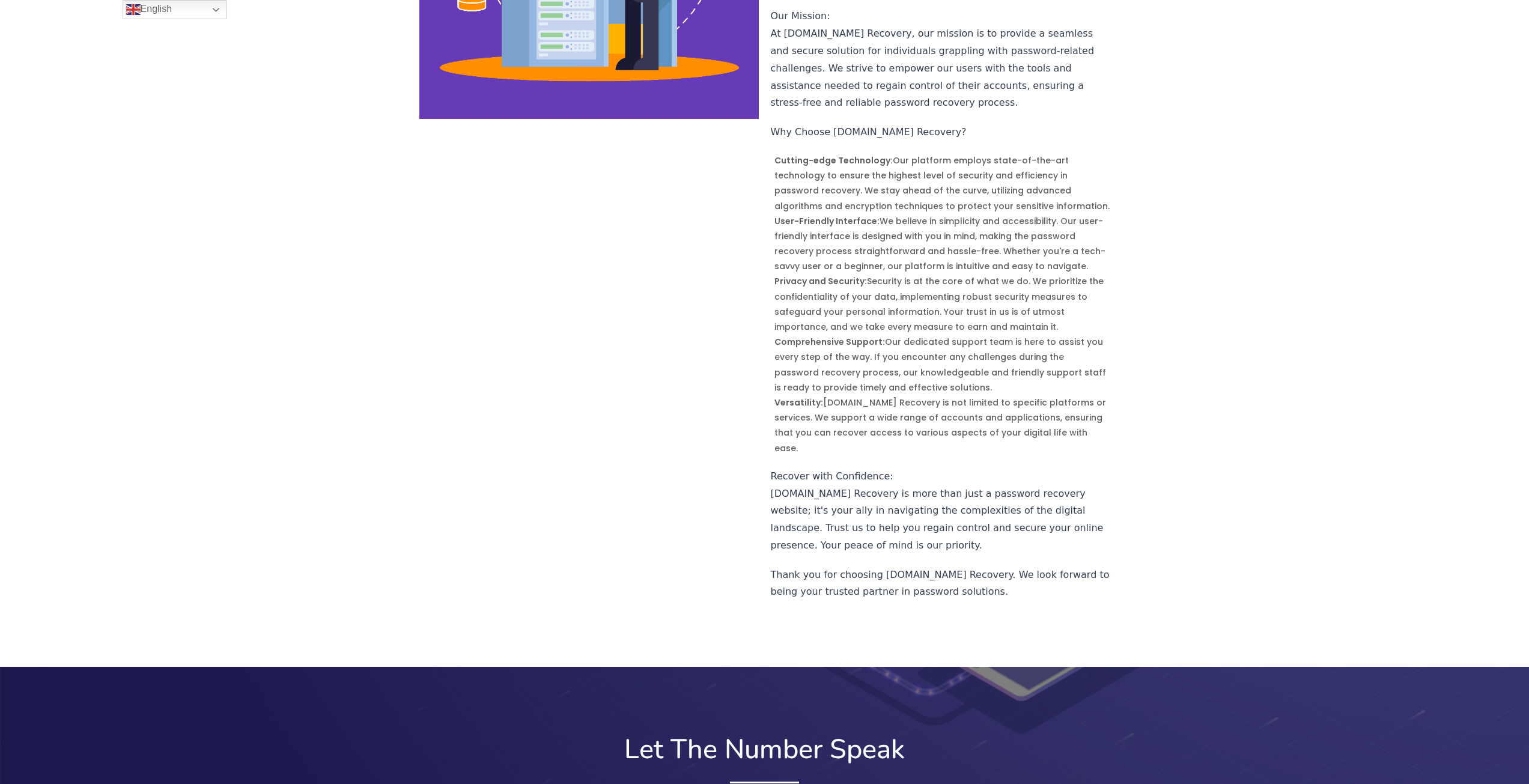
scroll to position [661, 0]
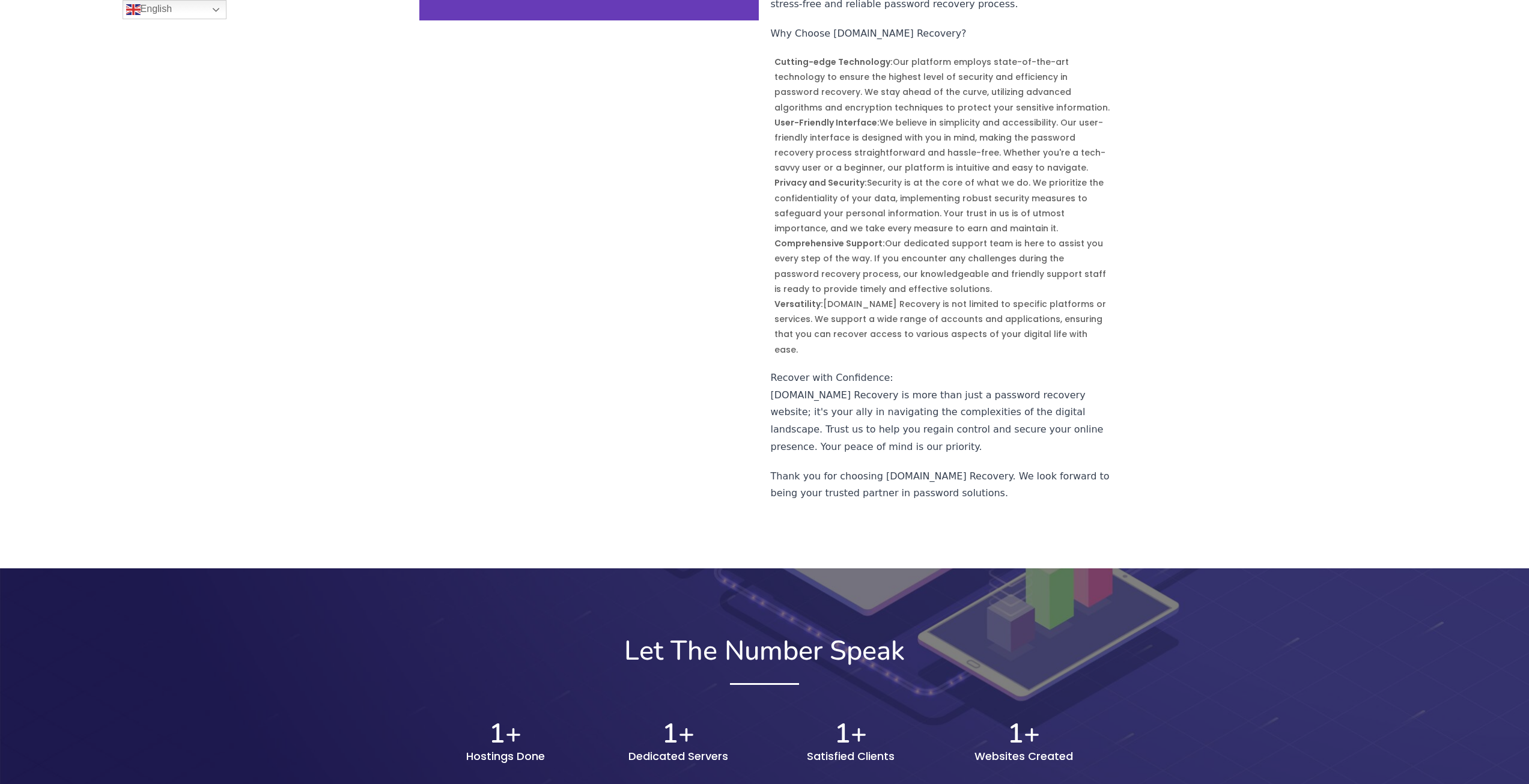
click at [1339, 423] on div "About [DOMAIN_NAME] Welcome to [DOMAIN_NAME] Recovery - Your Trusted Partner in…" at bounding box center [764, 73] width 1529 height 869
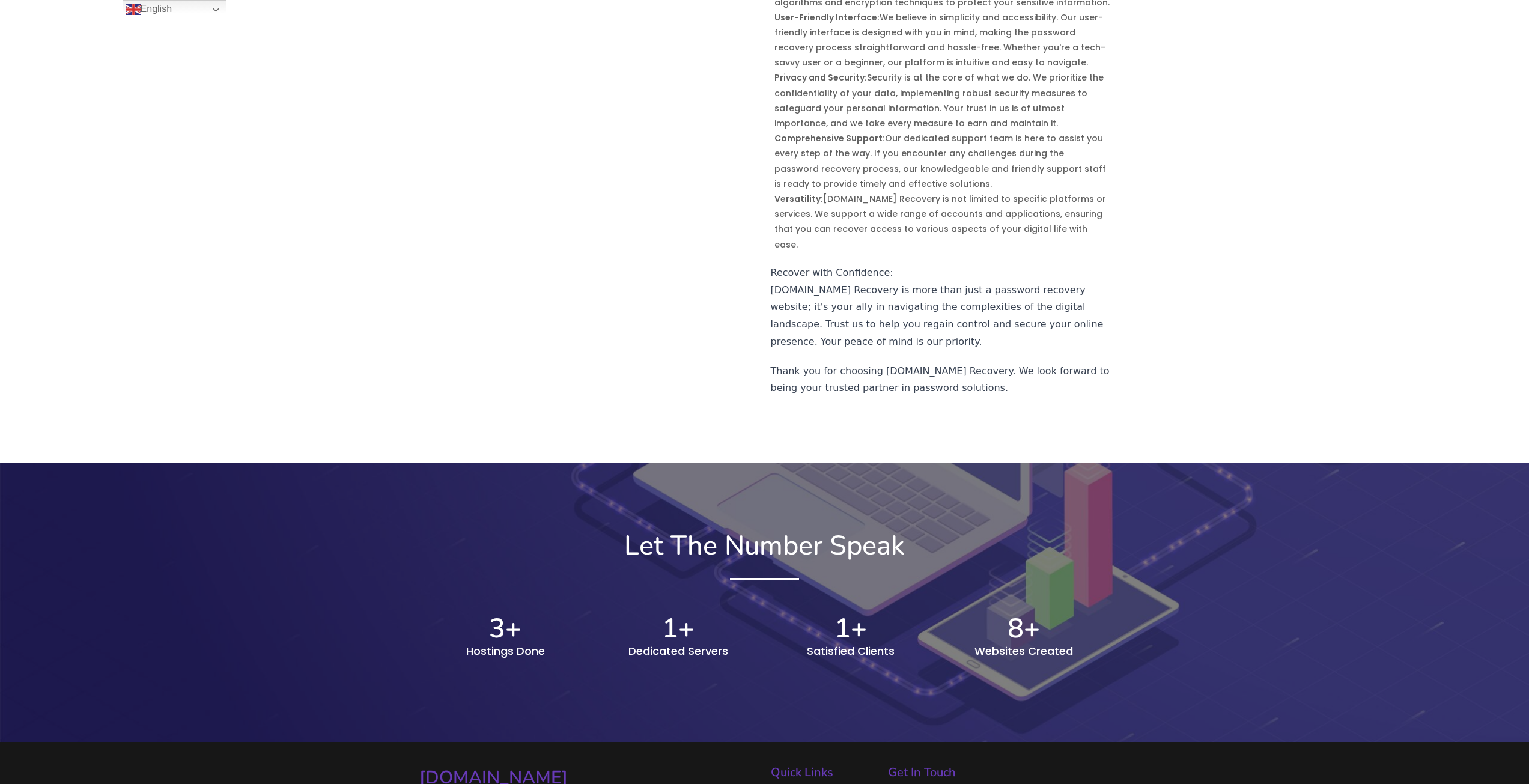
scroll to position [780, 0]
